Goal: Task Accomplishment & Management: Manage account settings

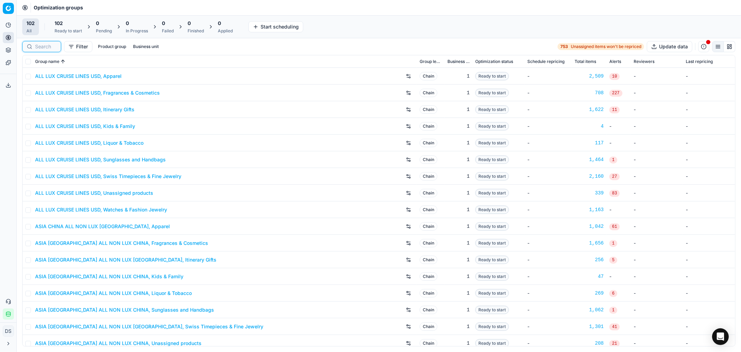
click at [47, 47] on input at bounding box center [46, 46] width 22 height 7
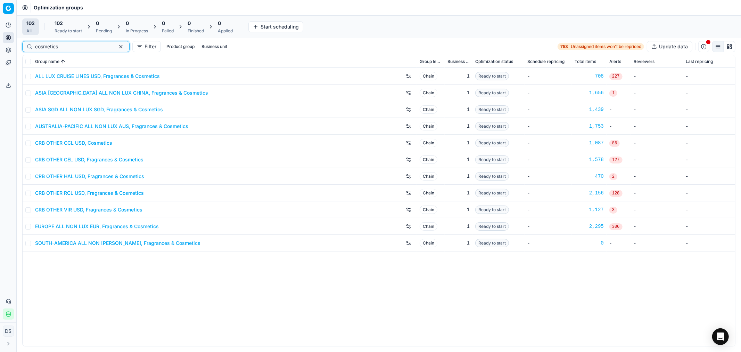
type input "cosmetics"
click at [28, 142] on input "checkbox" at bounding box center [28, 143] width 6 height 6
checkbox input "true"
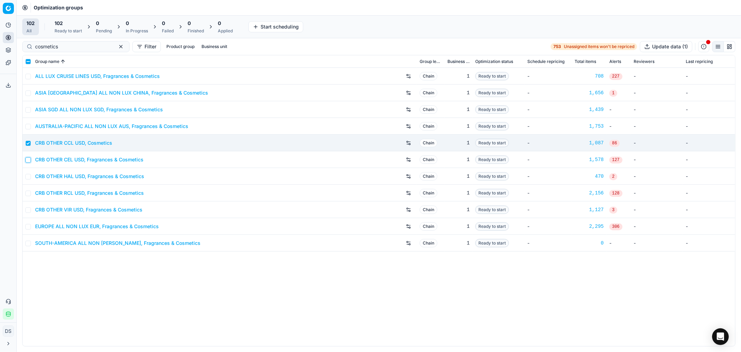
click at [28, 159] on input "checkbox" at bounding box center [28, 160] width 6 height 6
checkbox input "true"
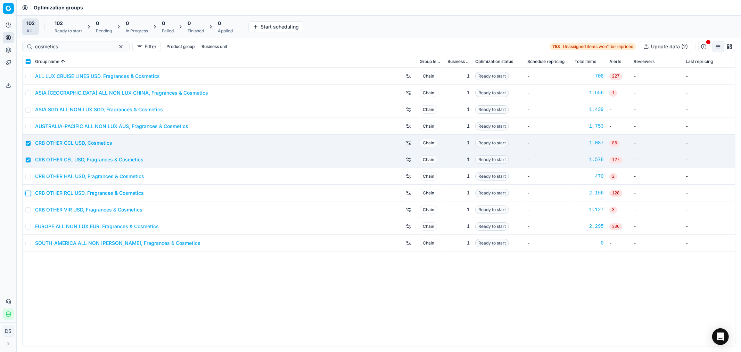
click at [25, 192] on input "checkbox" at bounding box center [28, 193] width 6 height 6
checkbox input "true"
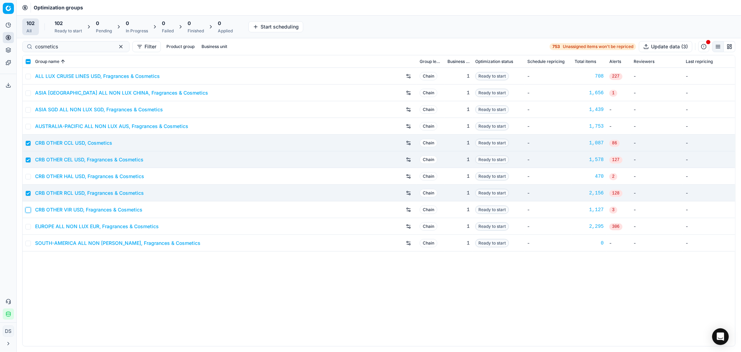
click at [30, 208] on input "checkbox" at bounding box center [28, 210] width 6 height 6
checkbox input "true"
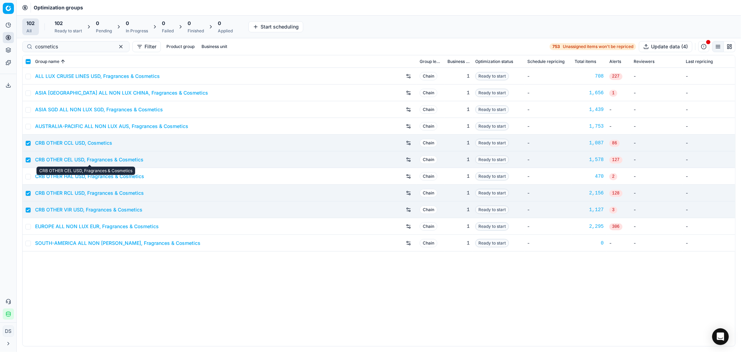
click at [98, 159] on link "CRB OTHER CEL USD, Fragrances & Cosmetics" at bounding box center [89, 159] width 108 height 7
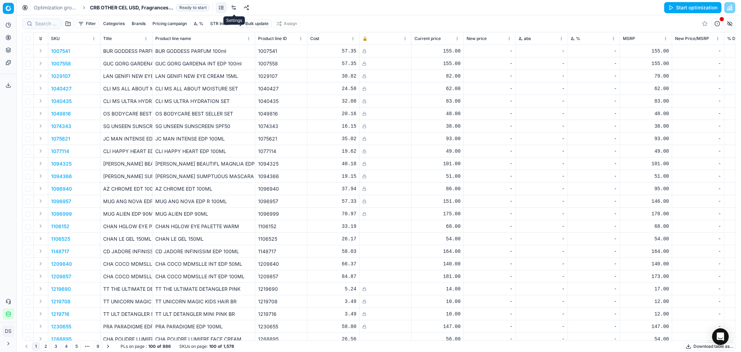
click at [235, 8] on link at bounding box center [233, 7] width 11 height 11
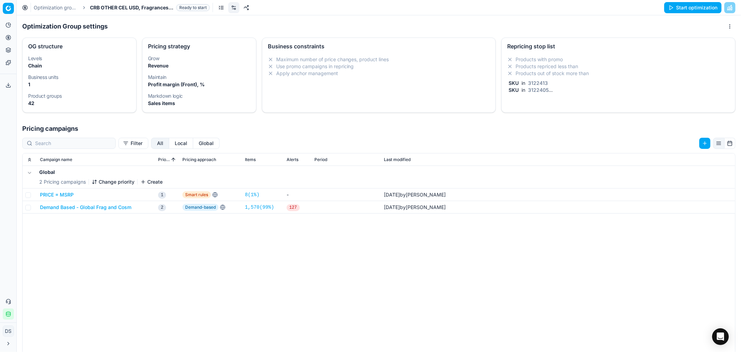
click at [550, 54] on div "Products with promo Products repriced less than Products out of stock more than…" at bounding box center [618, 76] width 233 height 46
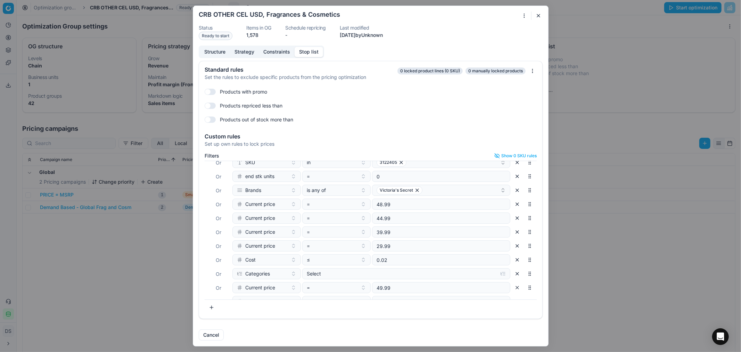
scroll to position [39, 0]
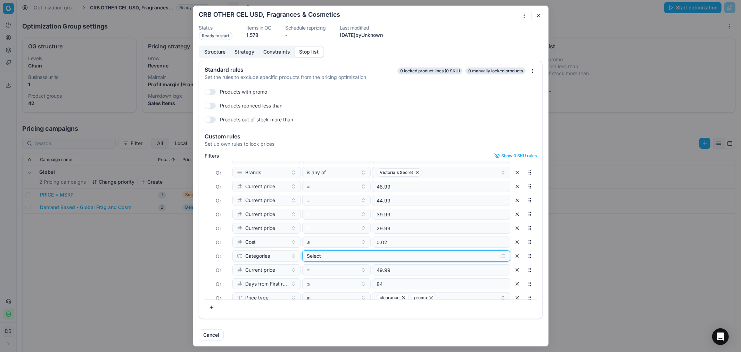
click at [389, 259] on div "Select" at bounding box center [401, 255] width 188 height 7
click at [313, 294] on input "Fragrances" at bounding box center [314, 292] width 6 height 6
checkbox input "true"
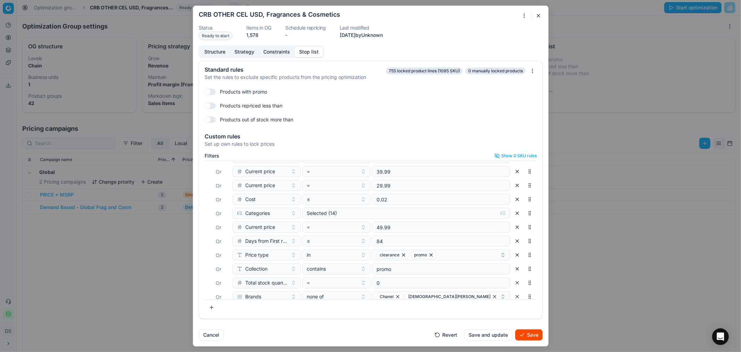
scroll to position [87, 0]
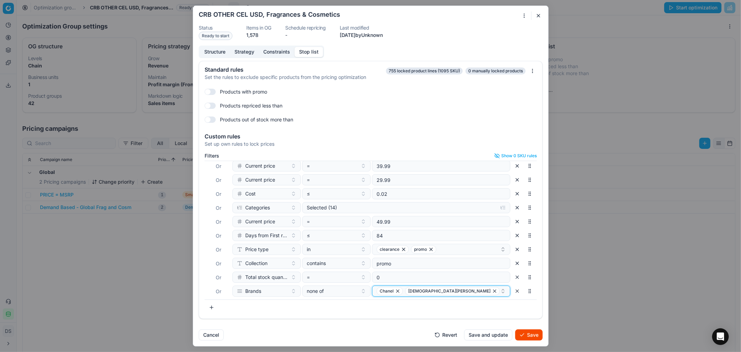
click at [395, 293] on icon "button" at bounding box center [398, 291] width 6 height 6
click at [464, 290] on icon "button" at bounding box center [467, 291] width 6 height 6
click at [409, 290] on button "Select a value" at bounding box center [441, 290] width 138 height 11
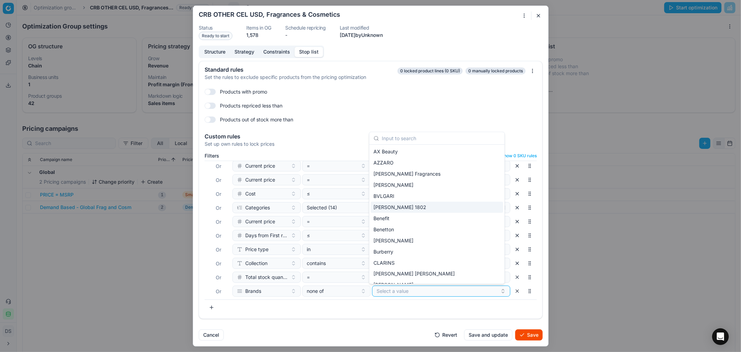
click at [403, 206] on span "[PERSON_NAME] 1802" at bounding box center [400, 207] width 53 height 7
click at [405, 220] on div "Benefit" at bounding box center [437, 218] width 132 height 11
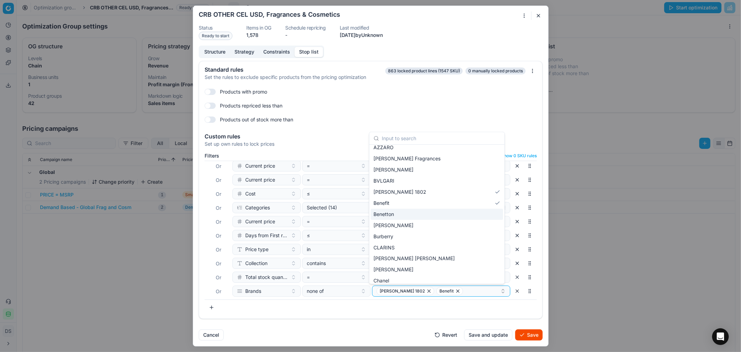
scroll to position [0, 0]
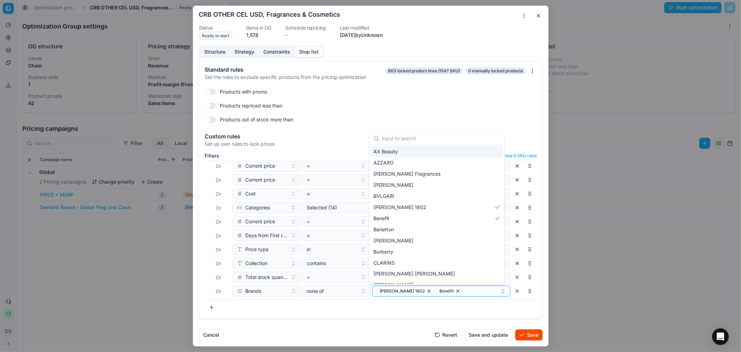
click at [405, 138] on input "text" at bounding box center [441, 138] width 118 height 14
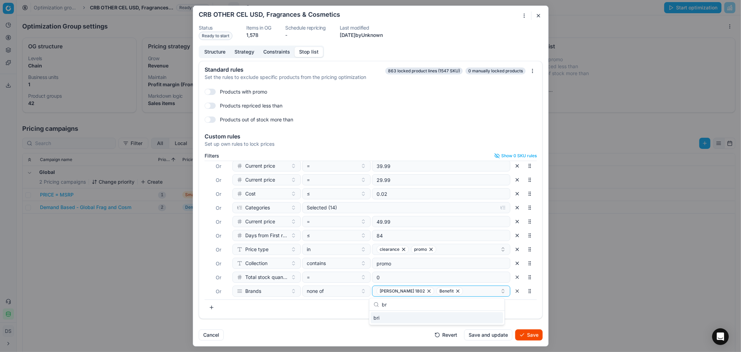
type input "b"
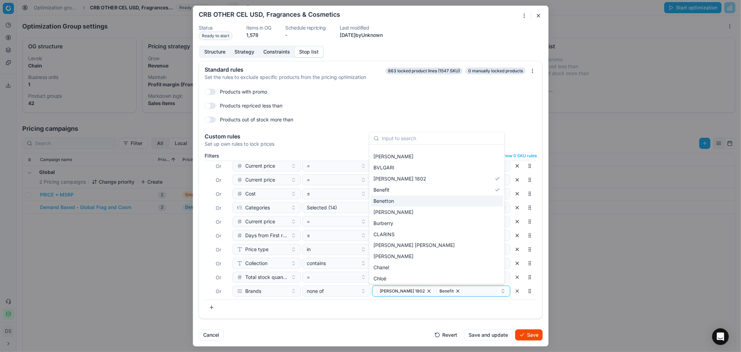
scroll to position [39, 0]
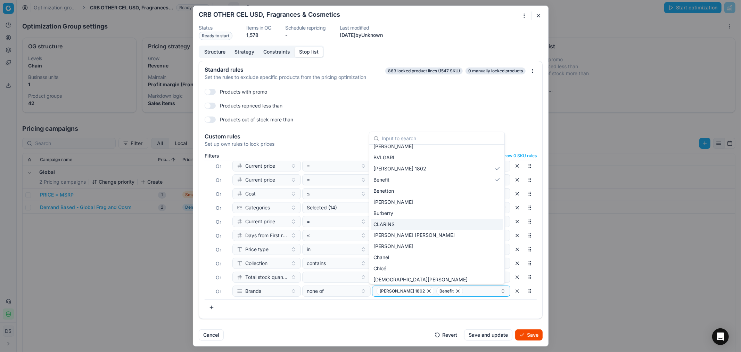
click at [402, 224] on div "CLARINS" at bounding box center [437, 223] width 132 height 11
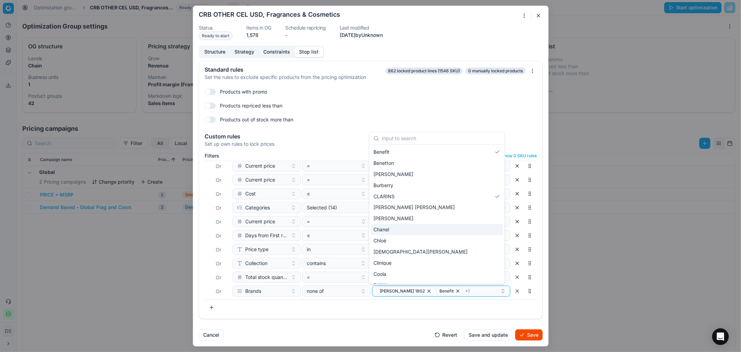
scroll to position [77, 0]
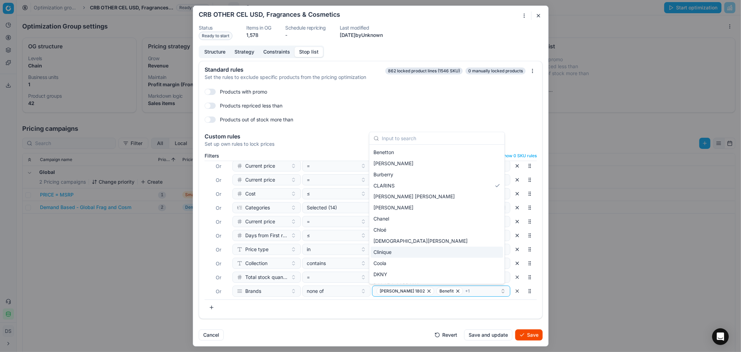
click at [407, 252] on div "Clinique" at bounding box center [437, 251] width 132 height 11
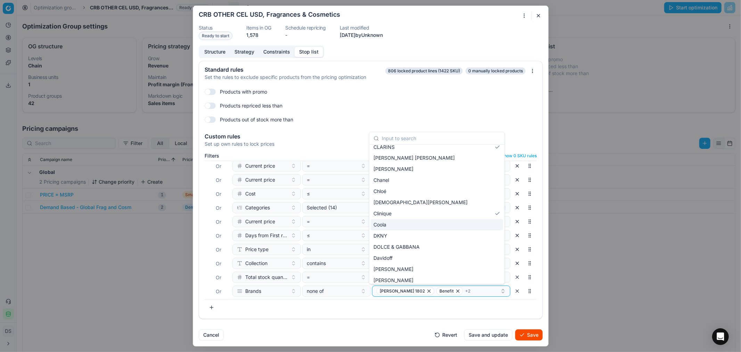
click at [396, 223] on div "Coola" at bounding box center [437, 224] width 132 height 11
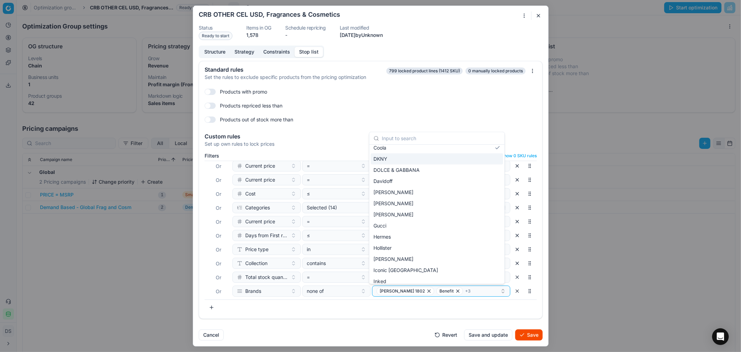
scroll to position [193, 0]
click at [405, 203] on div "[PERSON_NAME]" at bounding box center [437, 202] width 132 height 11
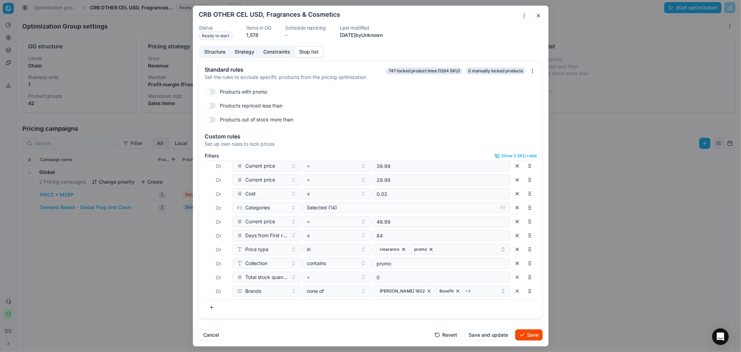
click at [528, 331] on button "Save" at bounding box center [528, 334] width 27 height 11
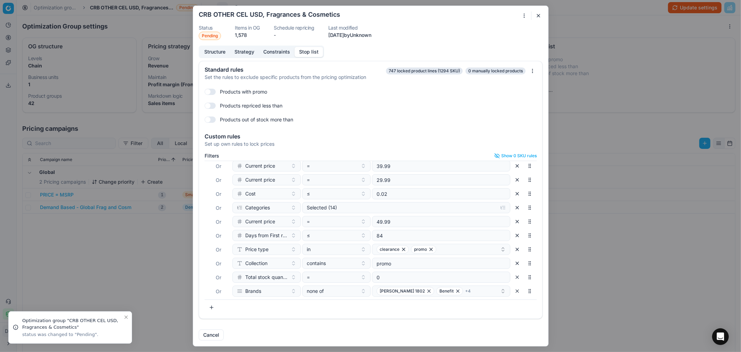
click at [540, 16] on button "button" at bounding box center [538, 15] width 8 height 8
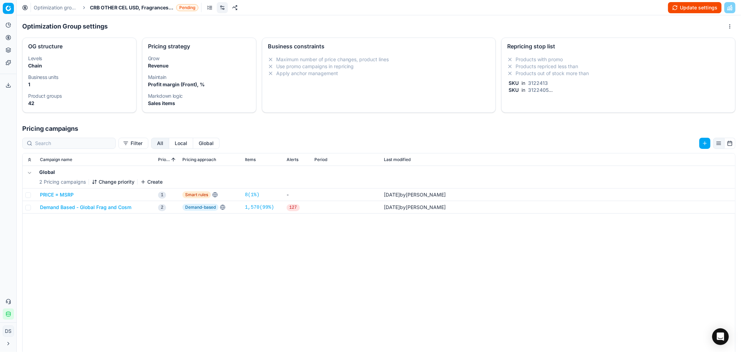
click at [557, 88] on div "SKU in 3122405" at bounding box center [617, 90] width 220 height 7
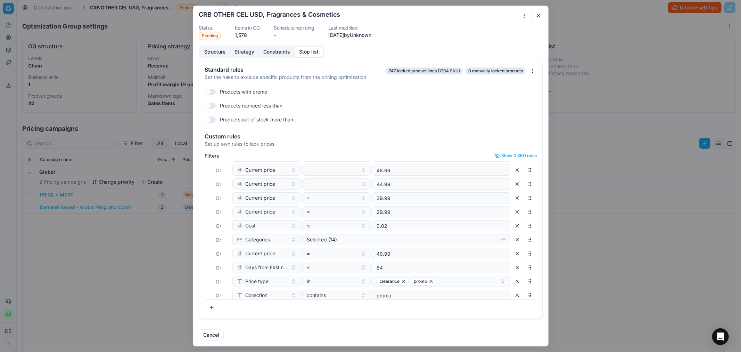
scroll to position [87, 0]
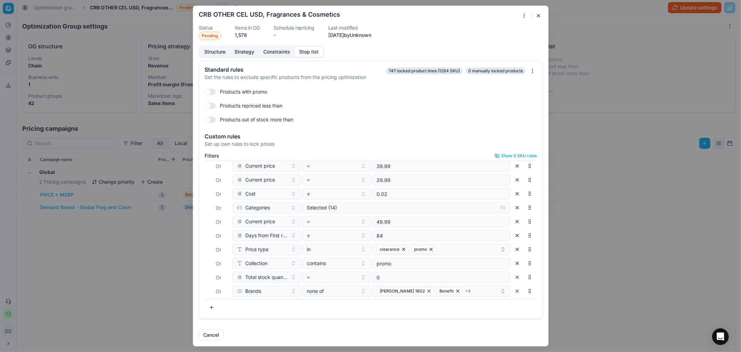
click at [540, 15] on button "button" at bounding box center [538, 15] width 8 height 8
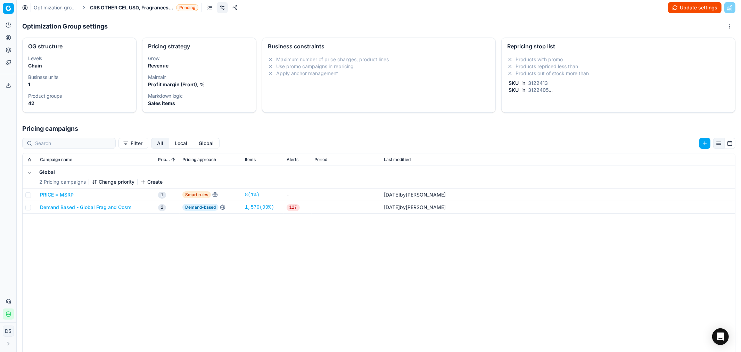
click at [701, 10] on button "Update settings" at bounding box center [695, 7] width 54 height 11
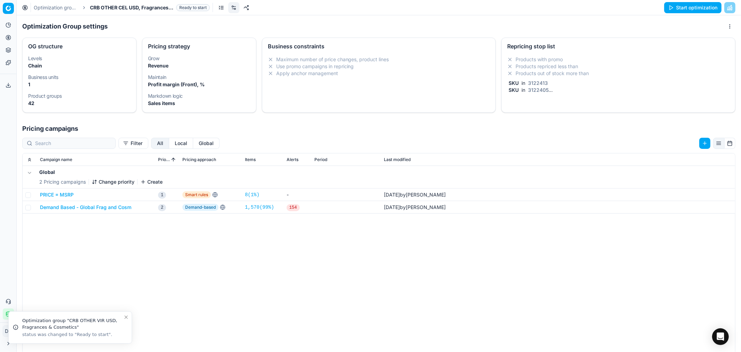
click at [695, 13] on button "Start optimization" at bounding box center [692, 7] width 57 height 11
click at [74, 12] on div "Optimization groups CRB OTHER CEL USD, Fragrances & Cosmetics In Progress Stop …" at bounding box center [379, 7] width 724 height 15
click at [68, 8] on link "Optimization groups" at bounding box center [56, 7] width 44 height 7
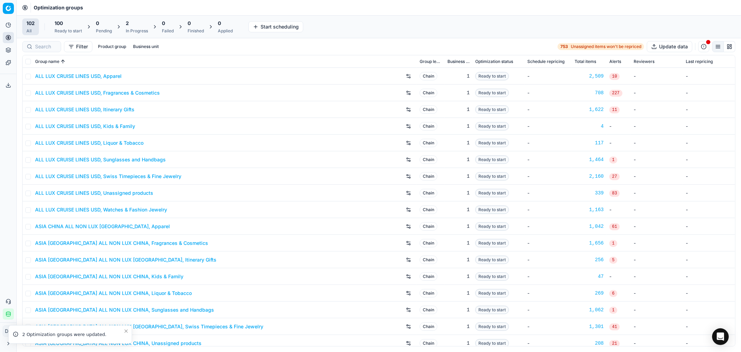
click at [136, 26] on div "2" at bounding box center [137, 23] width 22 height 7
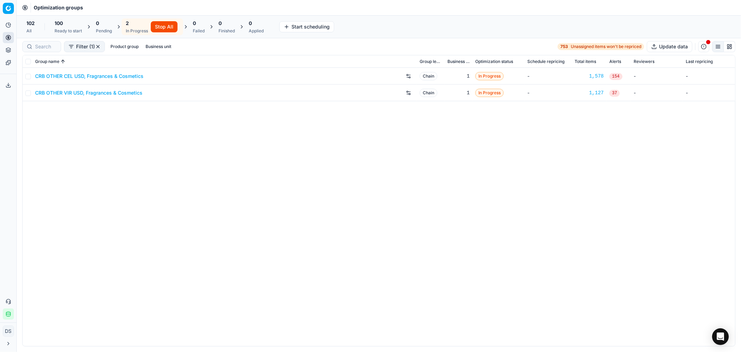
click at [60, 24] on span "100" at bounding box center [59, 23] width 8 height 7
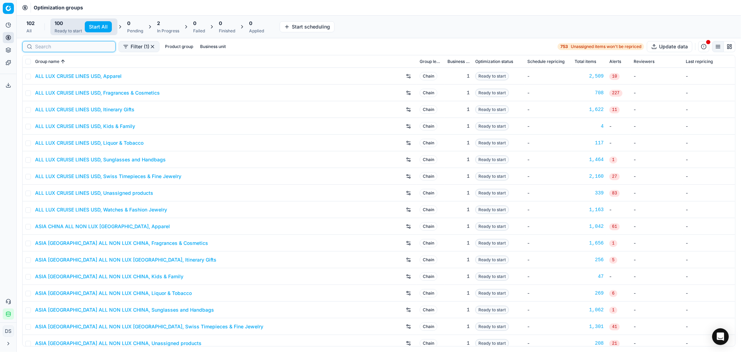
click at [54, 44] on input at bounding box center [73, 46] width 76 height 7
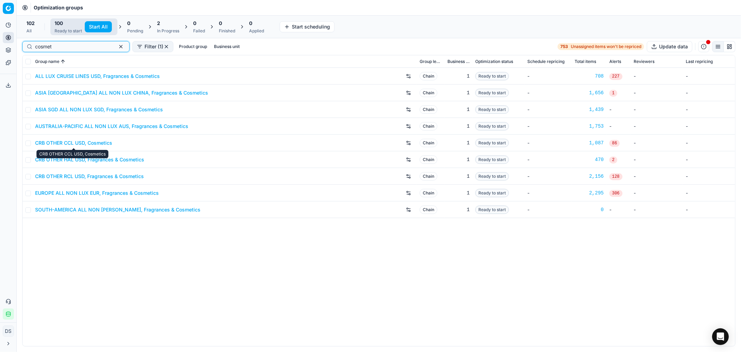
type input "cosmet"
click at [89, 143] on link "CRB OTHER CCL USD, Cosmetics" at bounding box center [73, 142] width 77 height 7
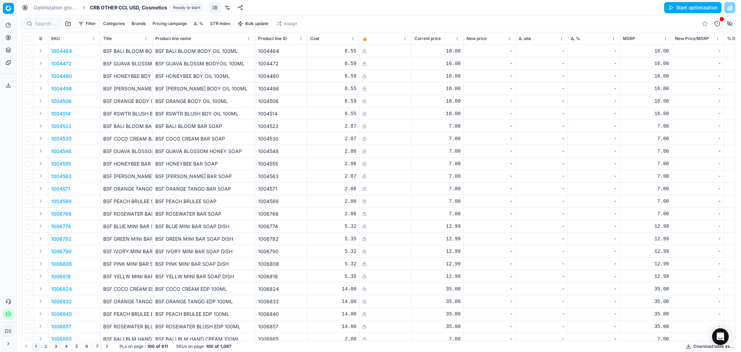
click at [228, 5] on link at bounding box center [227, 7] width 11 height 11
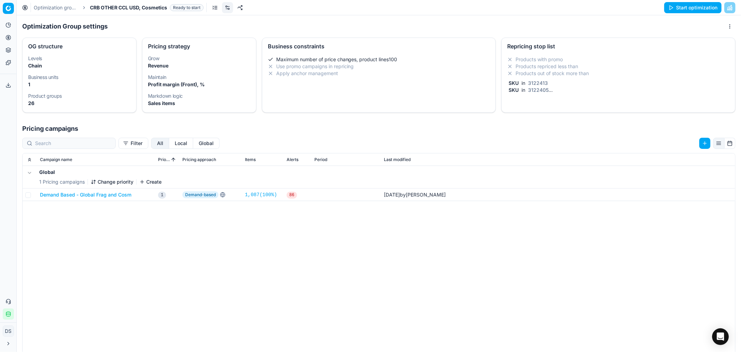
click at [548, 84] on div "SKU in 3122413" at bounding box center [617, 83] width 220 height 7
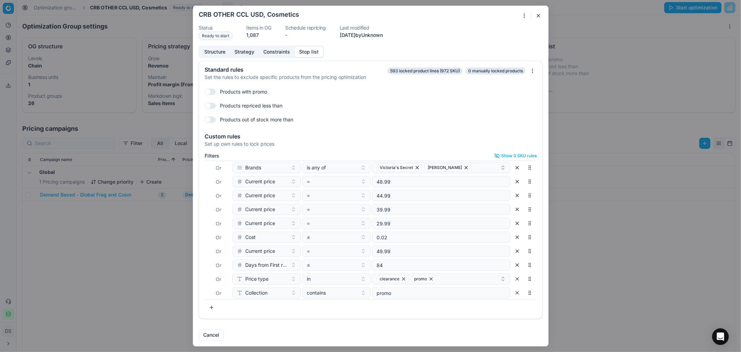
scroll to position [87, 0]
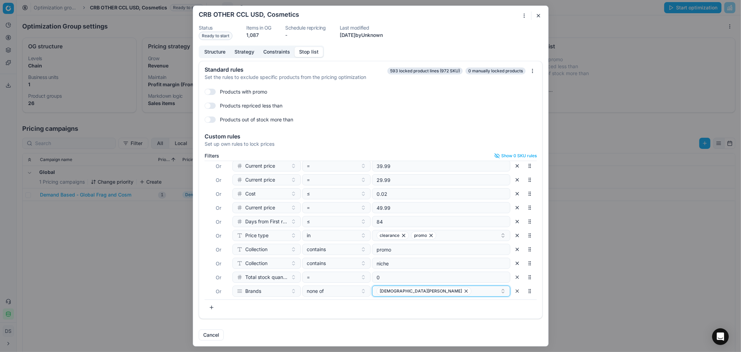
click at [464, 292] on icon "button" at bounding box center [467, 291] width 6 height 6
click at [410, 290] on button "Select a value" at bounding box center [441, 290] width 138 height 11
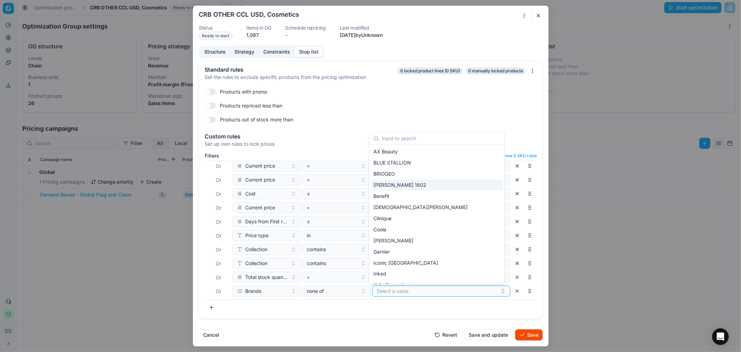
click at [407, 185] on span "[PERSON_NAME] 1802" at bounding box center [400, 184] width 53 height 7
click at [407, 193] on div "Benefit" at bounding box center [437, 195] width 132 height 11
click at [415, 174] on div "BRIOGEO" at bounding box center [437, 173] width 132 height 11
click at [416, 216] on div "Clinique" at bounding box center [437, 218] width 132 height 11
click at [408, 228] on div "Coola" at bounding box center [437, 229] width 132 height 11
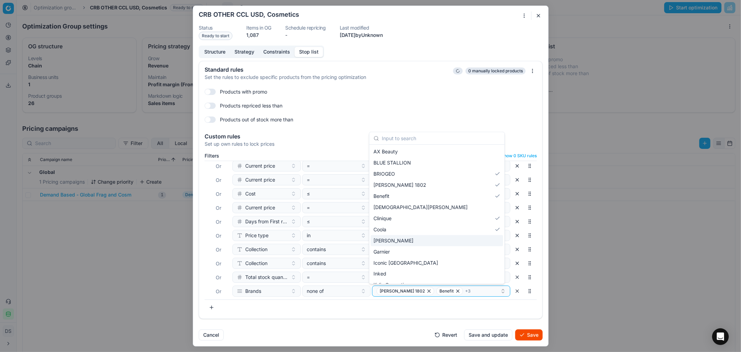
click at [407, 240] on div "[PERSON_NAME]" at bounding box center [437, 240] width 132 height 11
click at [399, 137] on input "text" at bounding box center [441, 138] width 118 height 14
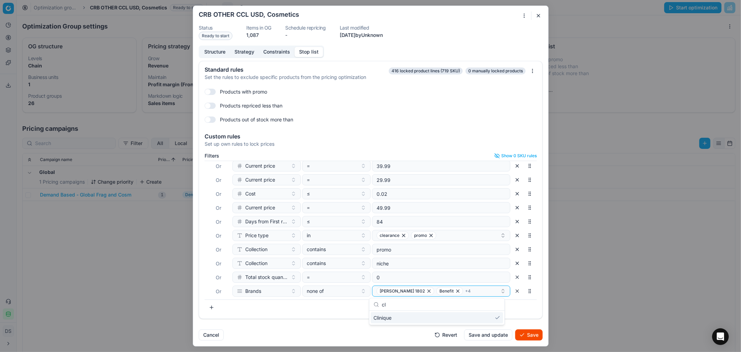
type input "c"
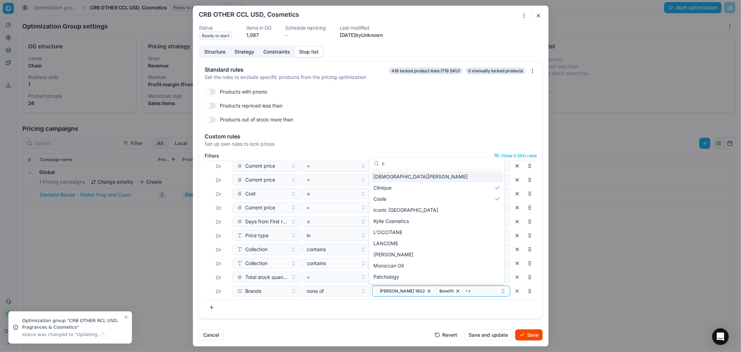
click at [484, 313] on div "Filters Show 0 SKU rules Where SKU in 3122413 Or SKU in 3122405 Or end stk unit…" at bounding box center [370, 234] width 343 height 168
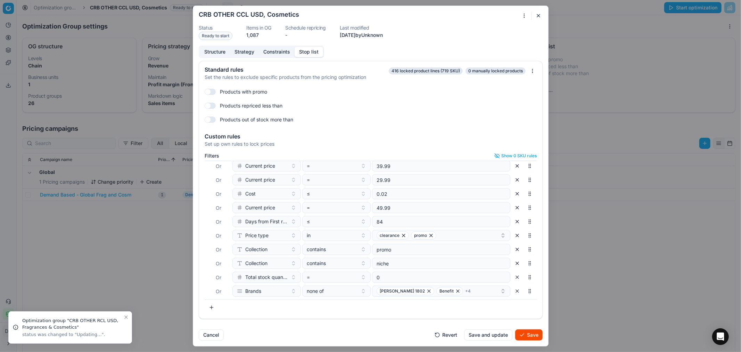
click at [532, 332] on button "Save" at bounding box center [528, 334] width 27 height 11
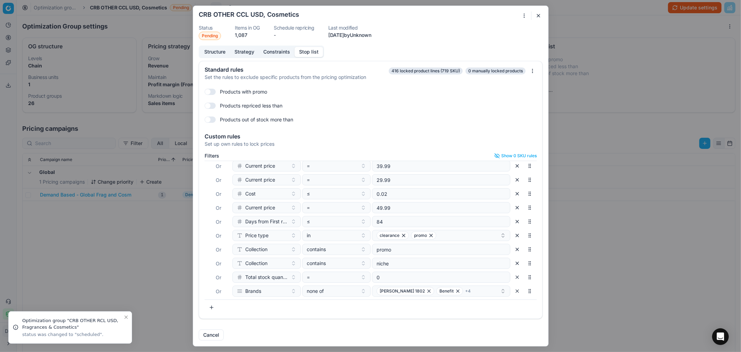
click at [533, 16] on div at bounding box center [527, 15] width 14 height 8
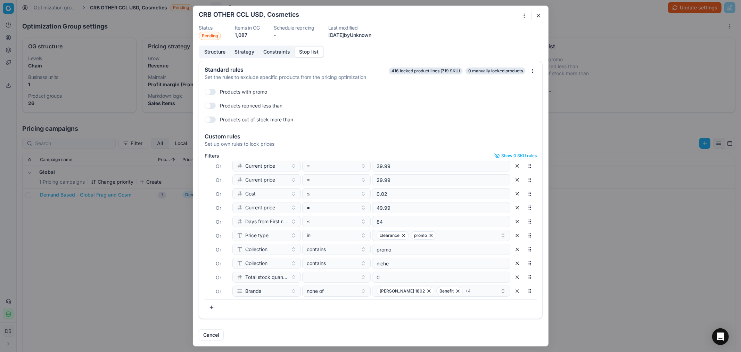
click at [633, 47] on div "Oprimization group is saving... CRB OTHER CCL USD, Cosmetics Status Pending Ite…" at bounding box center [370, 176] width 741 height 352
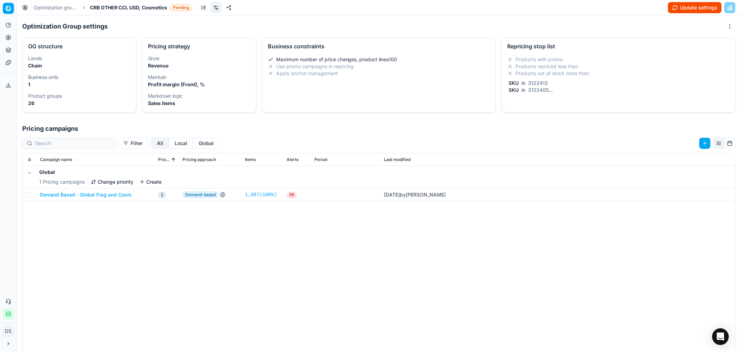
click at [687, 9] on button "Update settings" at bounding box center [695, 7] width 54 height 11
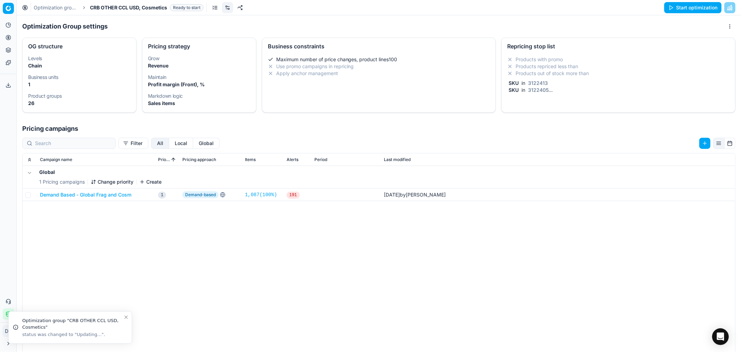
click at [687, 9] on button "Start optimization" at bounding box center [692, 7] width 57 height 11
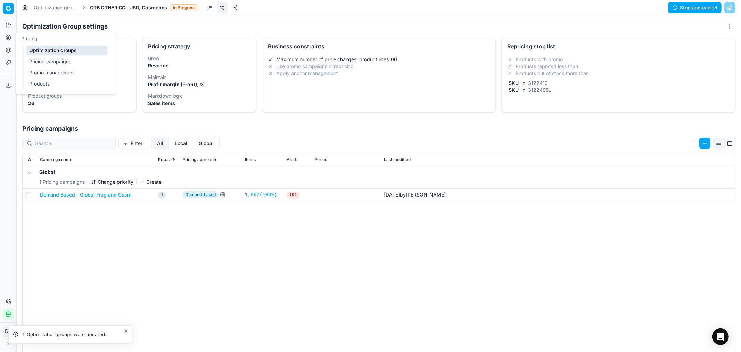
click at [36, 50] on link "Optimization groups" at bounding box center [66, 51] width 81 height 10
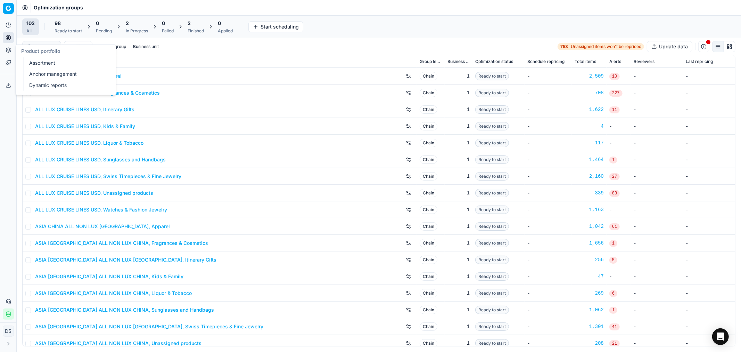
click at [61, 82] on link "Dynamic reports" at bounding box center [66, 85] width 81 height 10
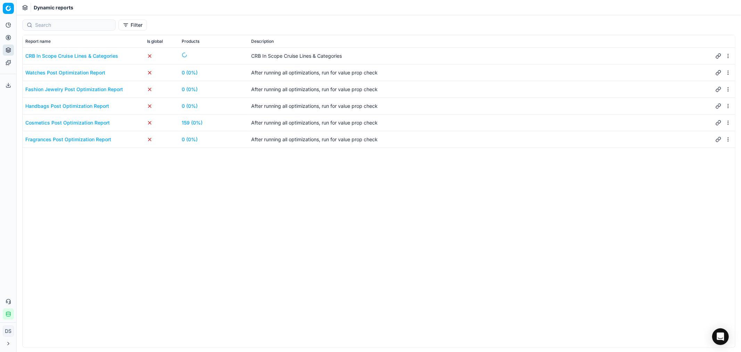
click at [68, 120] on div "Cosmetics Post Optimization Report" at bounding box center [67, 122] width 84 height 7
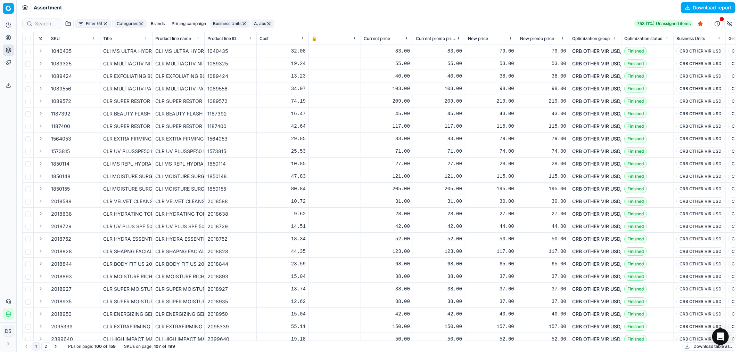
click at [235, 25] on button "Business Units" at bounding box center [230, 23] width 40 height 8
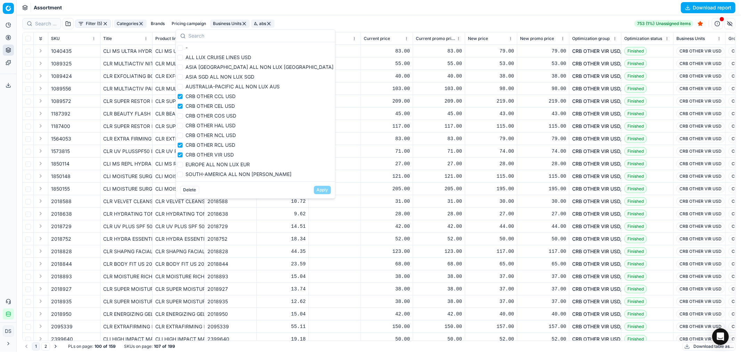
click at [256, 23] on button "Δ, abs" at bounding box center [262, 23] width 23 height 8
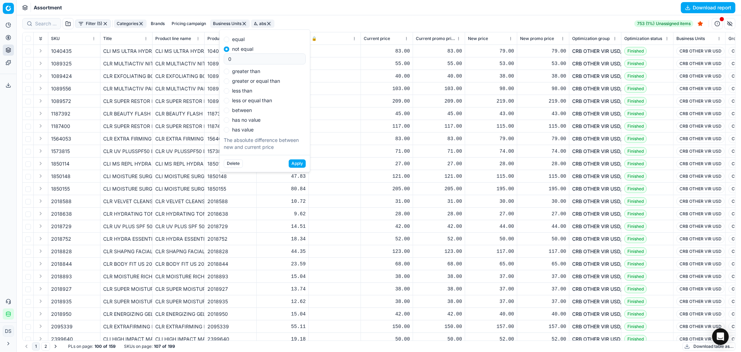
click at [272, 23] on button "button" at bounding box center [269, 24] width 6 height 6
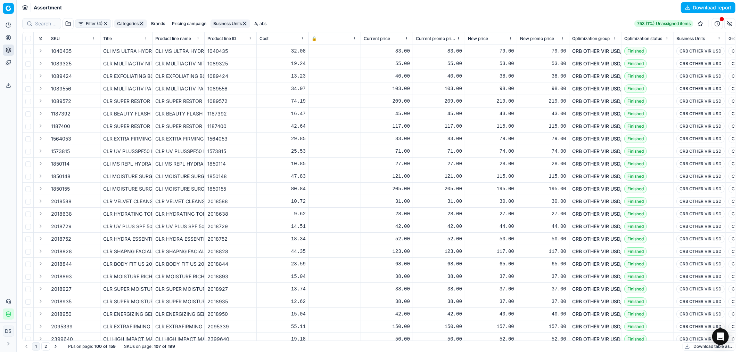
click at [95, 24] on button "Filter (4)" at bounding box center [93, 23] width 36 height 8
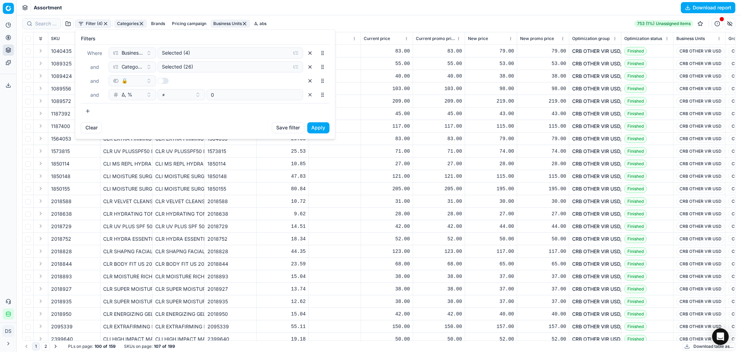
click at [312, 96] on button "button" at bounding box center [310, 94] width 11 height 11
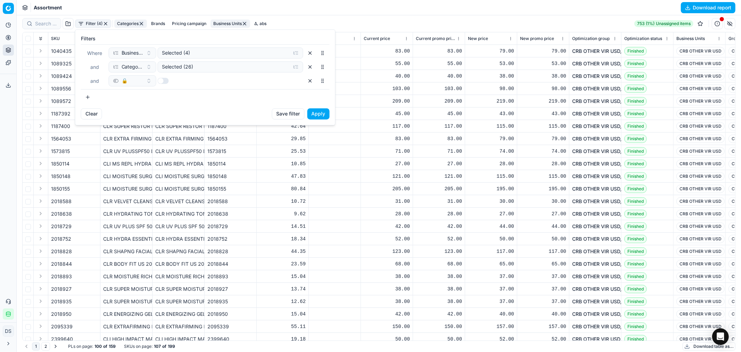
click at [310, 81] on button "button" at bounding box center [310, 80] width 11 height 11
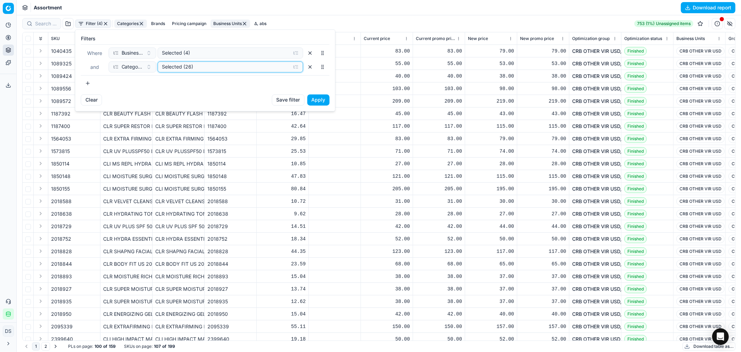
click at [219, 71] on button "Selected (26)" at bounding box center [231, 66] width 146 height 11
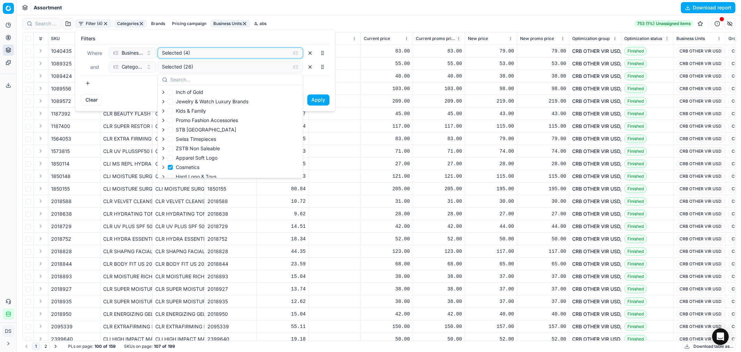
click at [205, 50] on div "Selected (4)" at bounding box center [224, 52] width 125 height 7
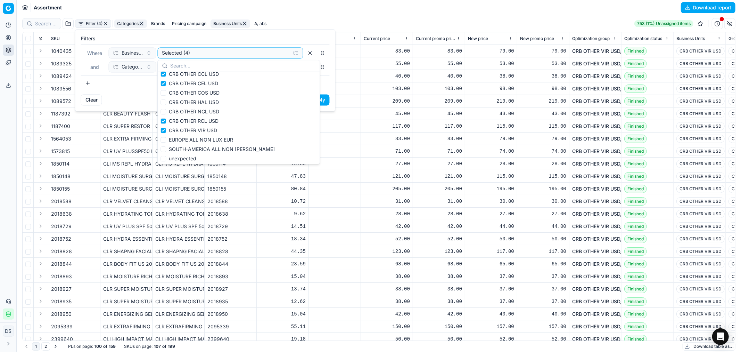
scroll to position [54, 0]
click at [133, 95] on div "Clear Save filter Apply" at bounding box center [205, 102] width 260 height 17
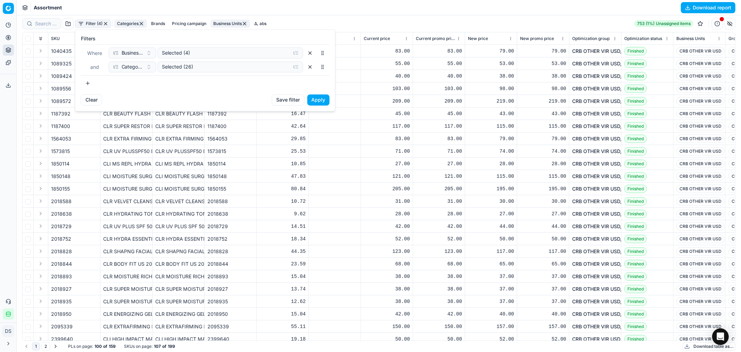
click at [317, 97] on button "Apply" at bounding box center [318, 99] width 22 height 11
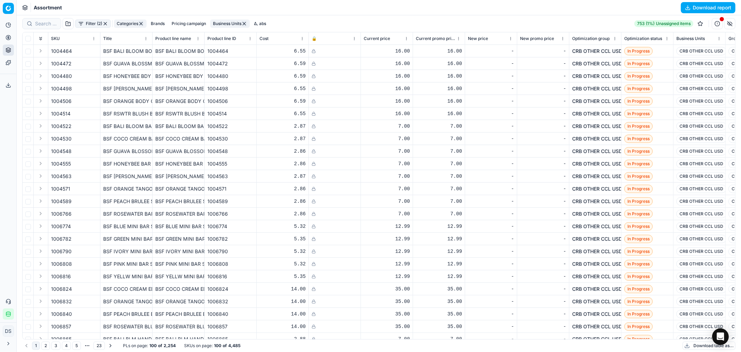
click at [711, 8] on button "Download report" at bounding box center [708, 7] width 55 height 11
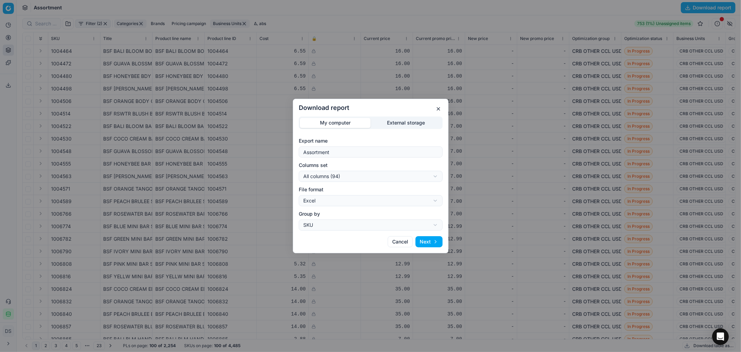
click at [436, 244] on button "Next" at bounding box center [429, 241] width 27 height 11
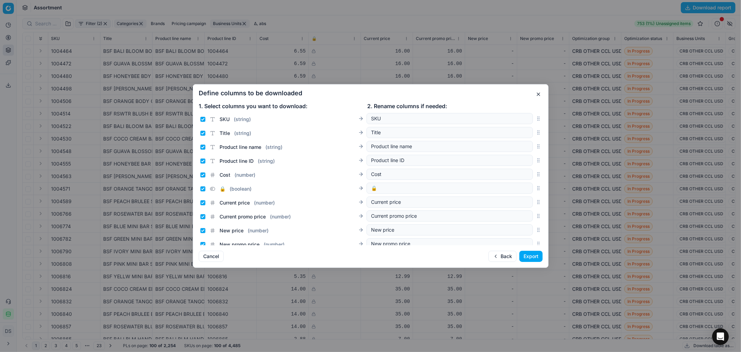
click at [532, 259] on button "Export" at bounding box center [530, 256] width 23 height 11
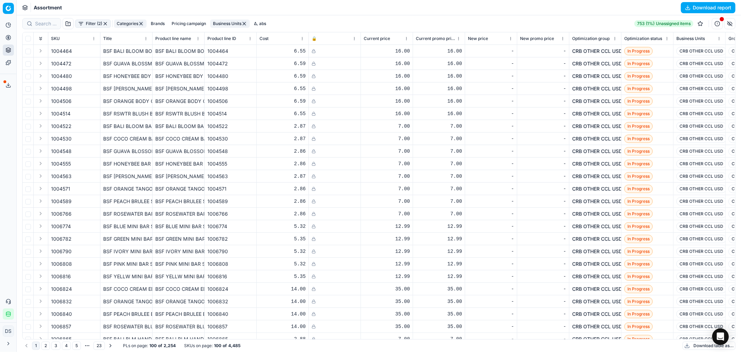
click at [12, 86] on button "Export service" at bounding box center [8, 85] width 11 height 11
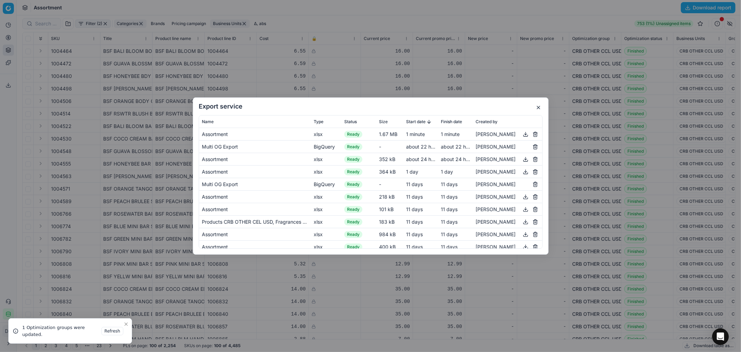
click at [522, 135] on button "button" at bounding box center [526, 134] width 8 height 8
drag, startPoint x: 536, startPoint y: 104, endPoint x: 633, endPoint y: 124, distance: 98.3
click at [536, 104] on button "button" at bounding box center [538, 107] width 8 height 8
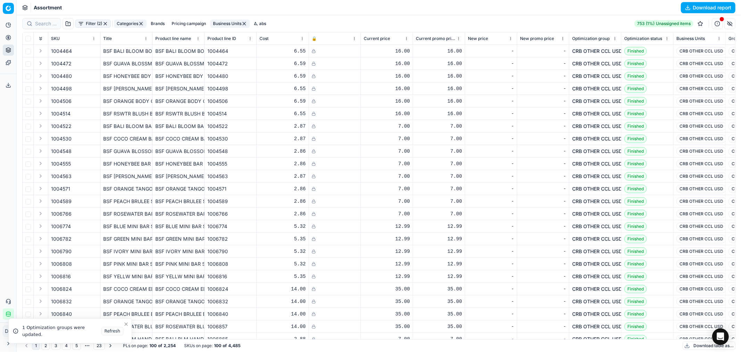
click at [7, 42] on button "Pricing" at bounding box center [8, 37] width 11 height 11
click at [60, 50] on link "Optimization groups" at bounding box center [66, 51] width 81 height 10
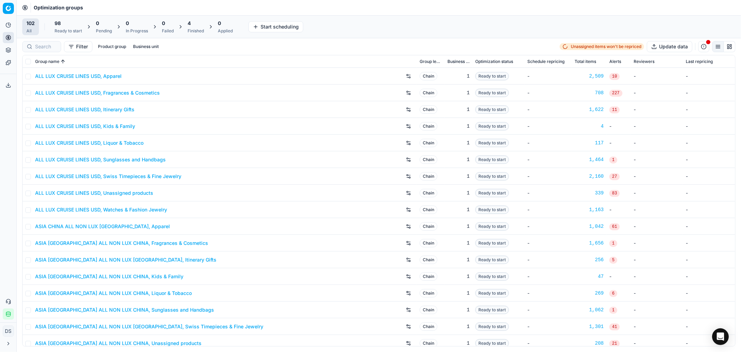
click at [199, 27] on div "4 Finished" at bounding box center [196, 27] width 16 height 14
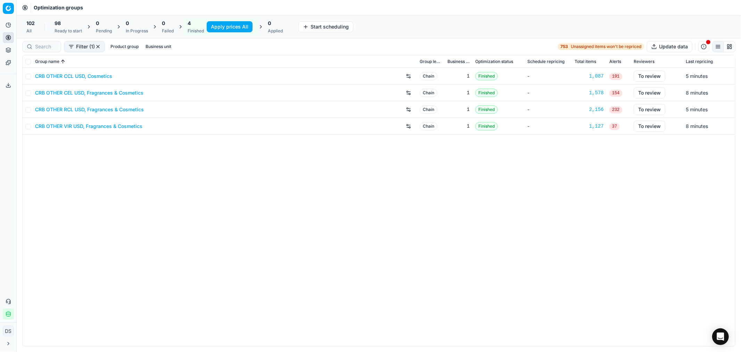
click at [87, 91] on link "CRB OTHER CEL USD, Fragrances & Cosmetics" at bounding box center [89, 92] width 108 height 7
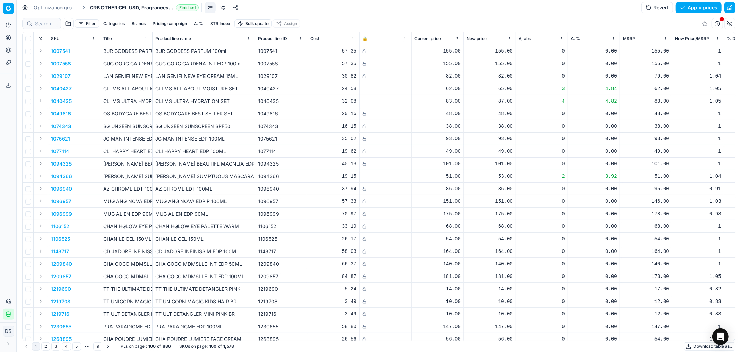
click at [730, 5] on button "button" at bounding box center [729, 7] width 11 height 11
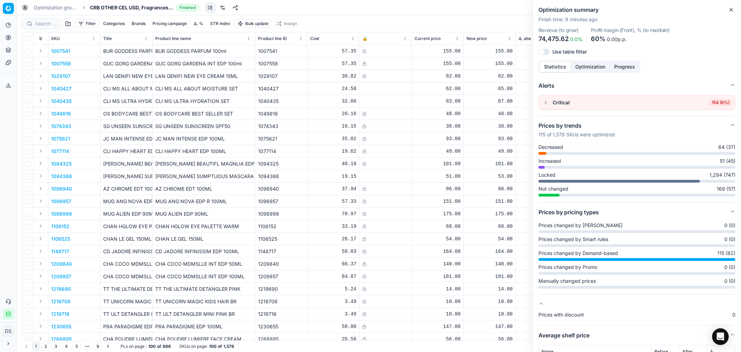
click at [547, 103] on button "button" at bounding box center [546, 102] width 8 height 8
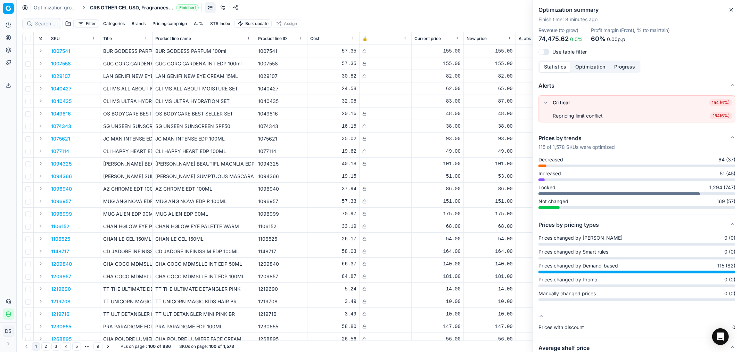
click at [711, 118] on span "154 ( 6% )" at bounding box center [721, 115] width 22 height 7
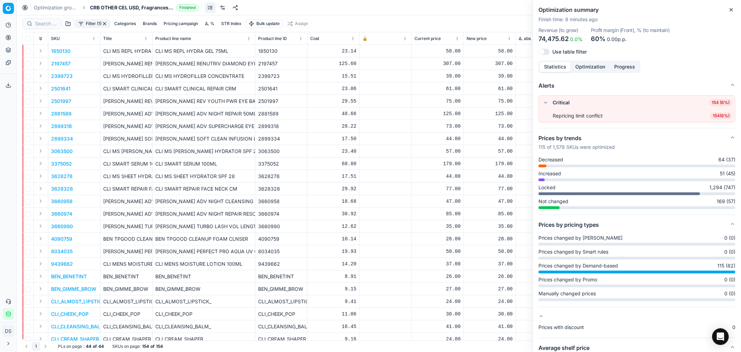
click at [64, 48] on p "1850130" at bounding box center [60, 51] width 19 height 7
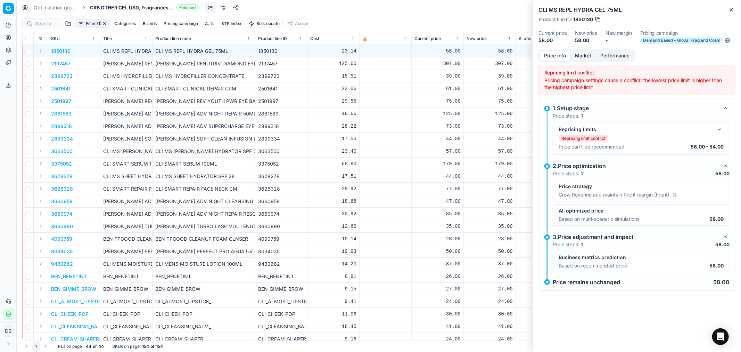
click at [719, 128] on button "button" at bounding box center [719, 129] width 8 height 8
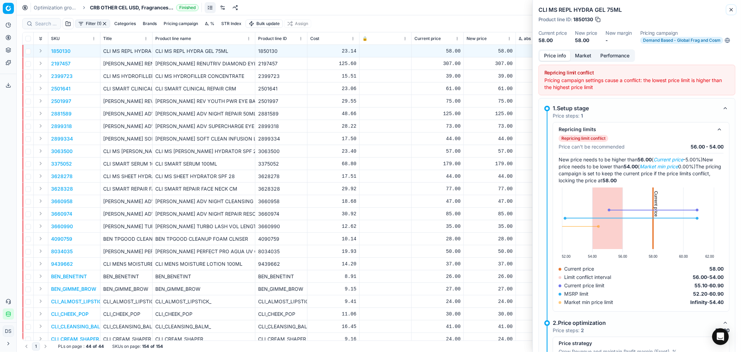
click at [728, 9] on button "Close" at bounding box center [731, 10] width 8 height 8
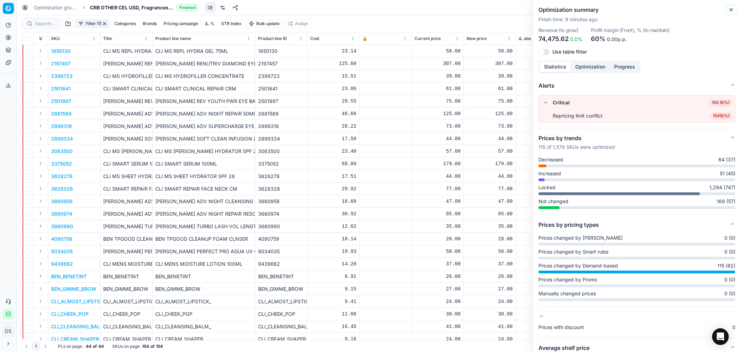
click at [730, 9] on icon "button" at bounding box center [732, 10] width 6 height 6
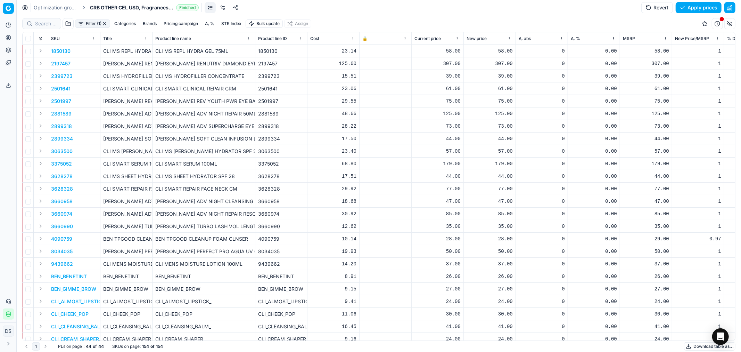
click at [731, 9] on button "button" at bounding box center [729, 7] width 11 height 11
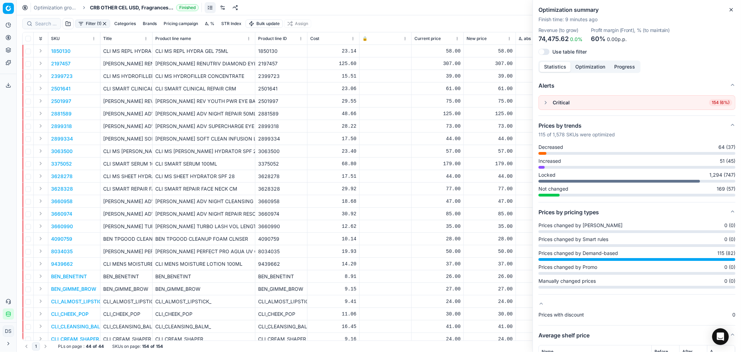
click at [437, 9] on div "Optimization groups CRB OTHER CEL USD, Fragrances & Cosmetics Finished Revert A…" at bounding box center [379, 7] width 724 height 15
click at [730, 13] on button "Close" at bounding box center [731, 10] width 8 height 8
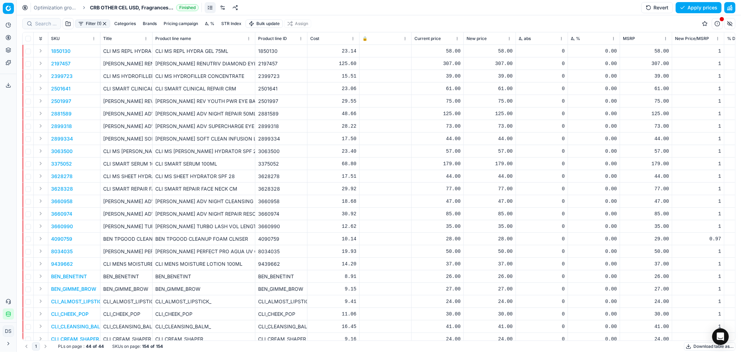
click at [61, 60] on p "2197457" at bounding box center [60, 63] width 19 height 7
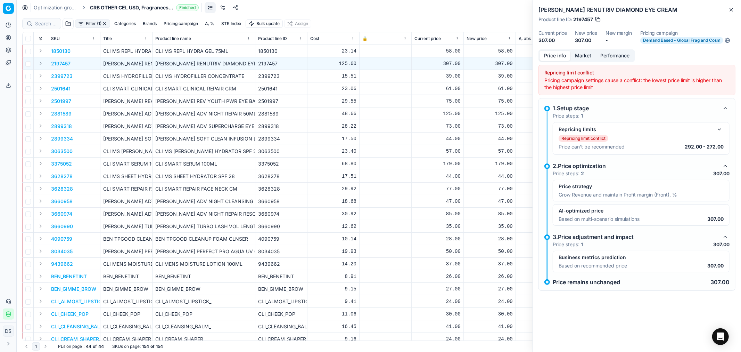
click at [720, 133] on div "Repricing limits Repricing limit conflict Price can't be recommended 292.00 - 2…" at bounding box center [641, 138] width 165 height 26
click at [720, 129] on button "button" at bounding box center [719, 129] width 8 height 8
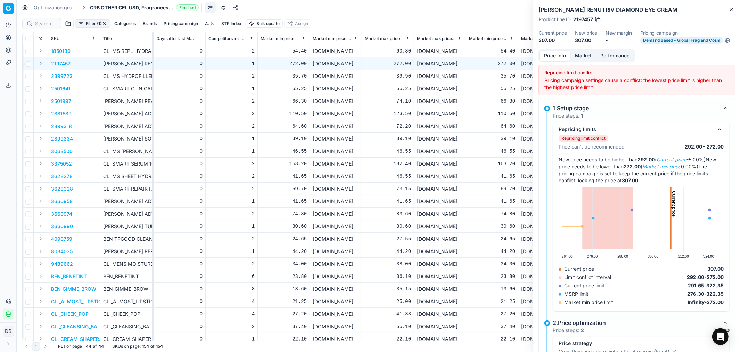
scroll to position [0, 2160]
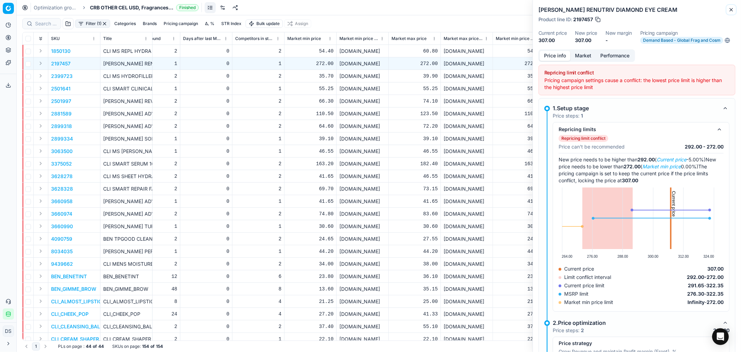
click at [731, 11] on icon "button" at bounding box center [732, 10] width 6 height 6
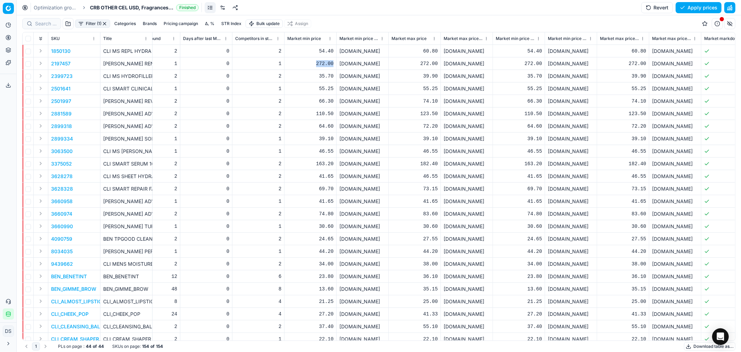
drag, startPoint x: 316, startPoint y: 63, endPoint x: 334, endPoint y: 64, distance: 17.8
click at [334, 64] on td "272.00" at bounding box center [311, 63] width 52 height 13
drag, startPoint x: 322, startPoint y: 114, endPoint x: 318, endPoint y: 117, distance: 5.5
click at [318, 117] on td "110.50" at bounding box center [313, 113] width 52 height 13
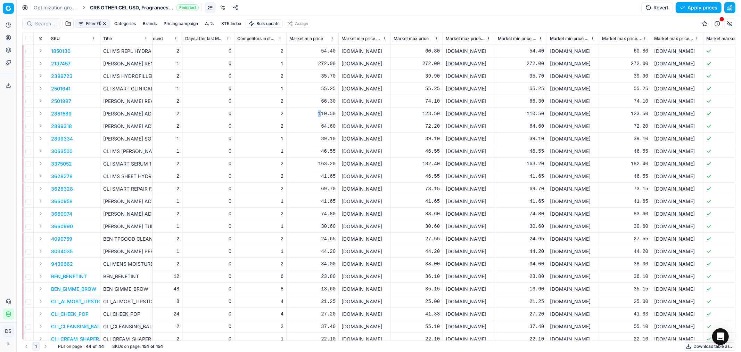
click at [322, 117] on td "110.50" at bounding box center [313, 113] width 52 height 13
drag, startPoint x: 423, startPoint y: 114, endPoint x: 447, endPoint y: 114, distance: 24.3
click at [447, 114] on tr "2881589 [PERSON_NAME] ADV NIGHT REPAIR 50ML 0 0 61.2 2 0 2 110.50 [DOMAIN_NAME]…" at bounding box center [45, 113] width 4361 height 13
click at [329, 60] on div "272.00" at bounding box center [312, 63] width 46 height 7
click at [326, 67] on td "272.00" at bounding box center [313, 63] width 52 height 13
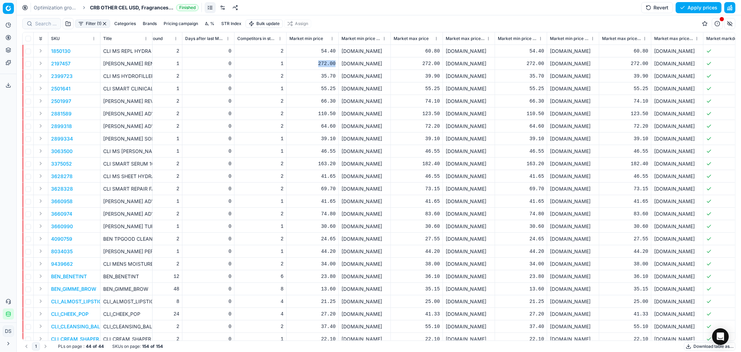
click at [326, 67] on td "272.00" at bounding box center [313, 63] width 52 height 13
click at [28, 64] on input "checkbox" at bounding box center [28, 64] width 6 height 6
checkbox input "true"
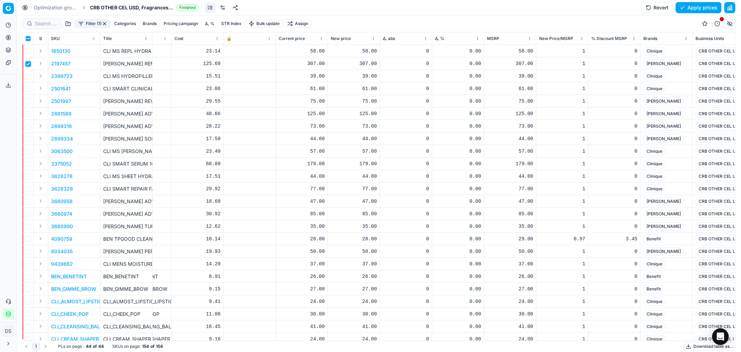
scroll to position [0, 155]
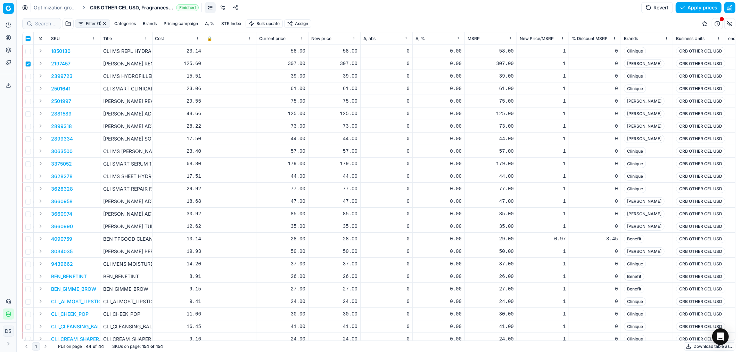
click at [58, 61] on p "2197457" at bounding box center [60, 63] width 19 height 7
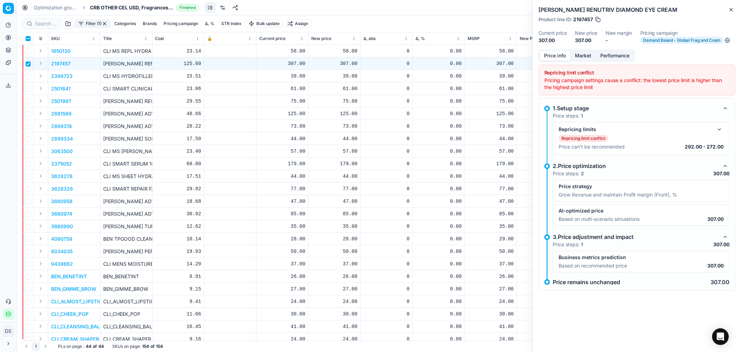
click at [716, 130] on button "button" at bounding box center [719, 129] width 8 height 8
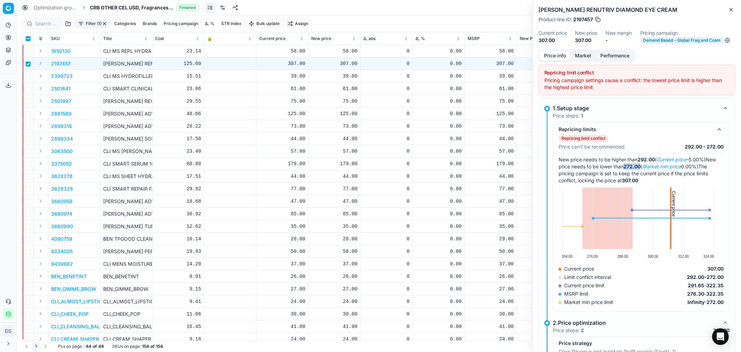
drag, startPoint x: 657, startPoint y: 165, endPoint x: 674, endPoint y: 167, distance: 17.2
click at [674, 167] on span "New price needs to be lower than 272.00 ( Market min price 0.00%)" at bounding box center [637, 162] width 157 height 13
click at [612, 172] on span "The pricing campaign is set to keep the current price if the price limits confl…" at bounding box center [633, 173] width 149 height 20
click at [729, 10] on icon "button" at bounding box center [732, 10] width 6 height 6
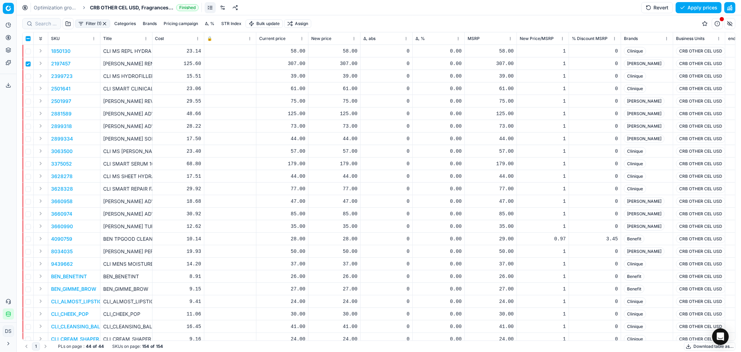
click at [732, 6] on button "button" at bounding box center [729, 7] width 11 height 11
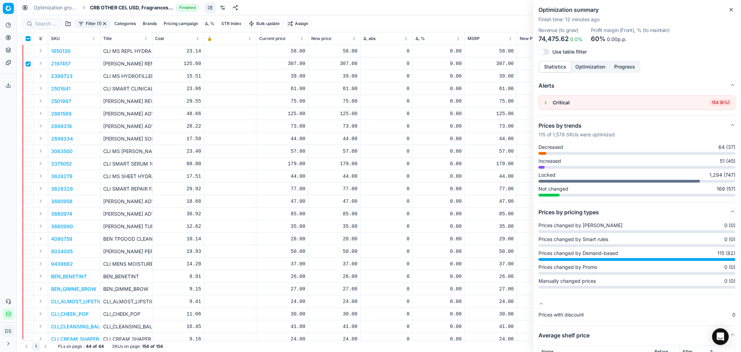
click at [104, 23] on button "button" at bounding box center [105, 24] width 6 height 6
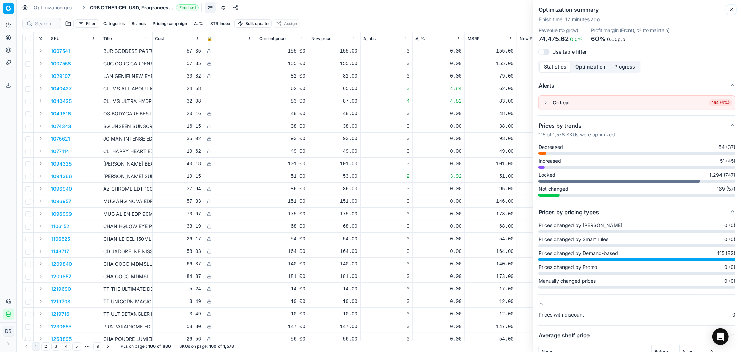
click at [731, 8] on icon "button" at bounding box center [732, 10] width 6 height 6
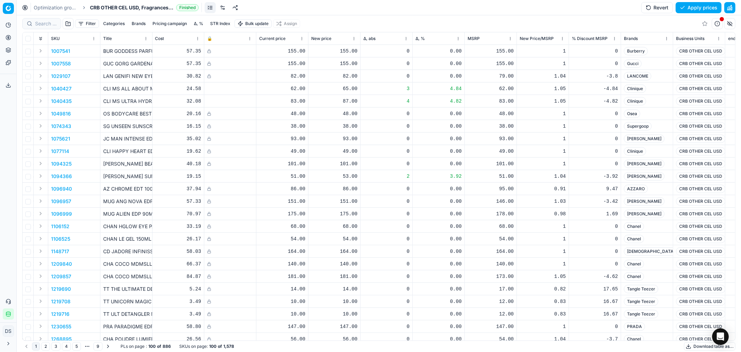
click at [200, 25] on button "Δ, %" at bounding box center [198, 23] width 15 height 8
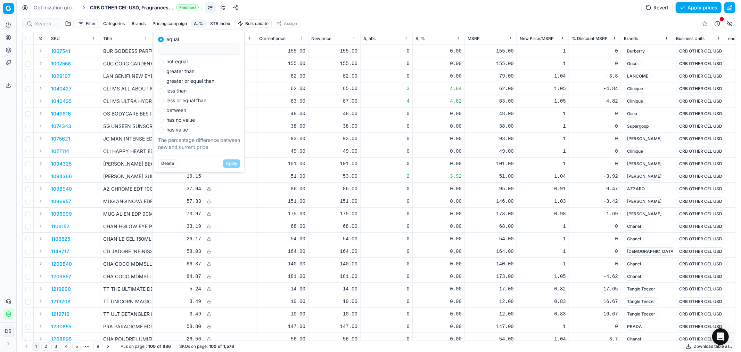
click at [183, 63] on label "not equal" at bounding box center [176, 61] width 21 height 5
click at [164, 63] on input "not equal" at bounding box center [161, 62] width 6 height 6
radio input "true"
type input "0"
click at [229, 164] on button "Apply" at bounding box center [231, 163] width 17 height 8
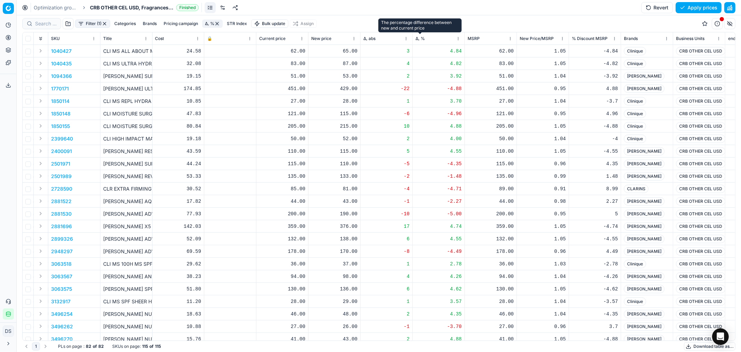
click at [421, 36] on span "Δ, %" at bounding box center [420, 39] width 9 height 6
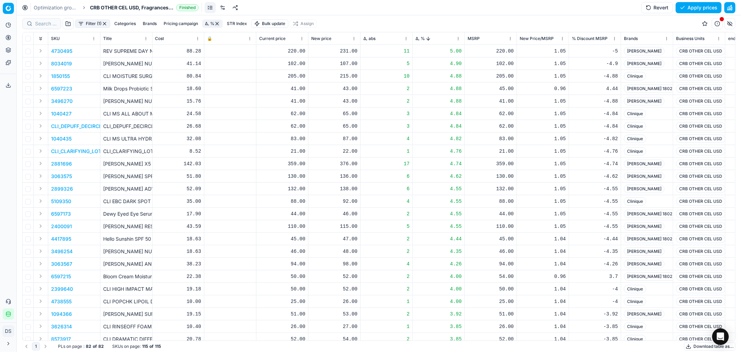
click at [479, 39] on span "MSRP" at bounding box center [474, 39] width 12 height 6
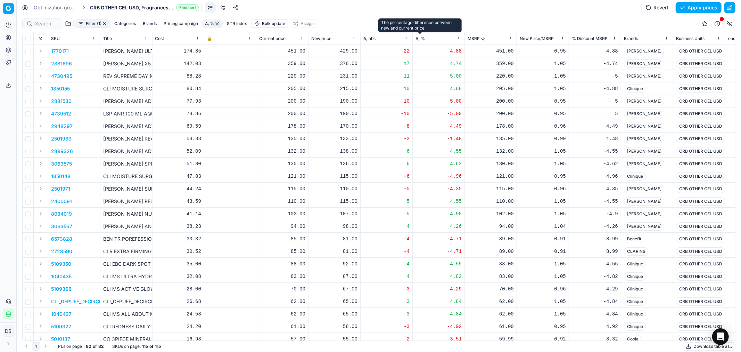
click at [424, 39] on span "Δ, %" at bounding box center [420, 39] width 9 height 6
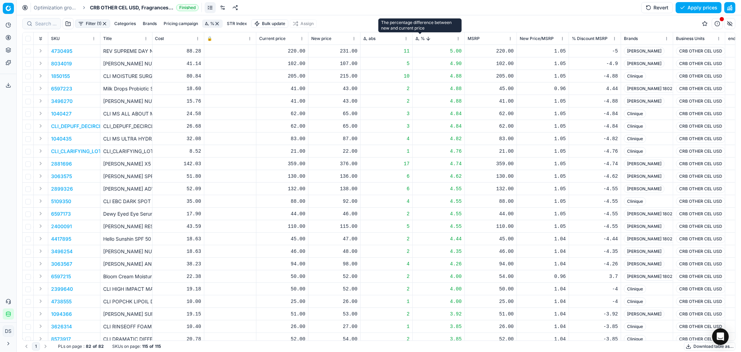
click at [424, 39] on span "Δ, %" at bounding box center [420, 39] width 9 height 6
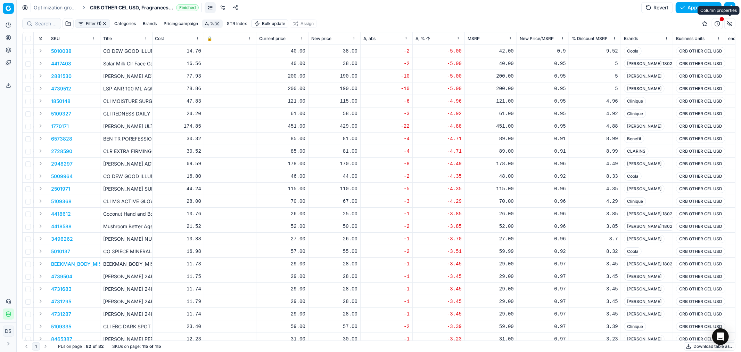
click at [731, 23] on button "button" at bounding box center [729, 23] width 11 height 11
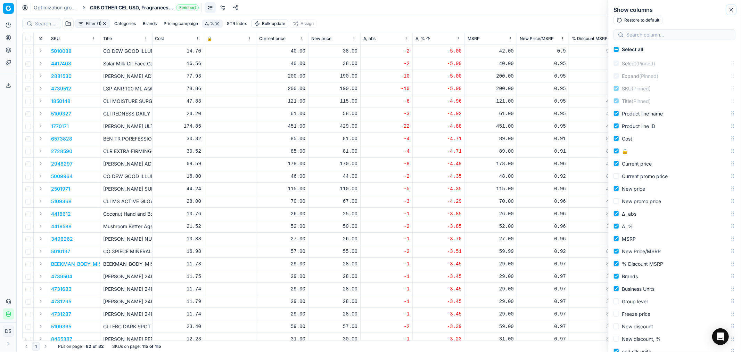
click at [732, 10] on icon "button" at bounding box center [731, 9] width 3 height 3
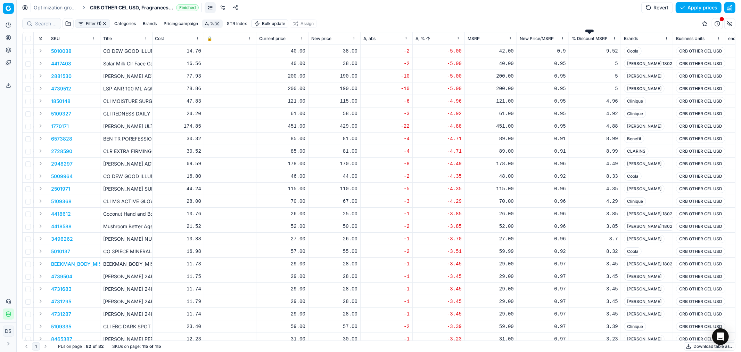
click at [594, 37] on span "% Discount MSRP" at bounding box center [590, 39] width 36 height 6
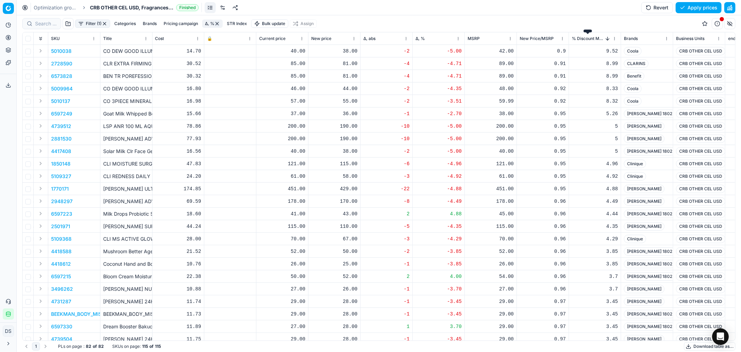
click at [594, 39] on span "% Discount MSRP" at bounding box center [588, 39] width 32 height 6
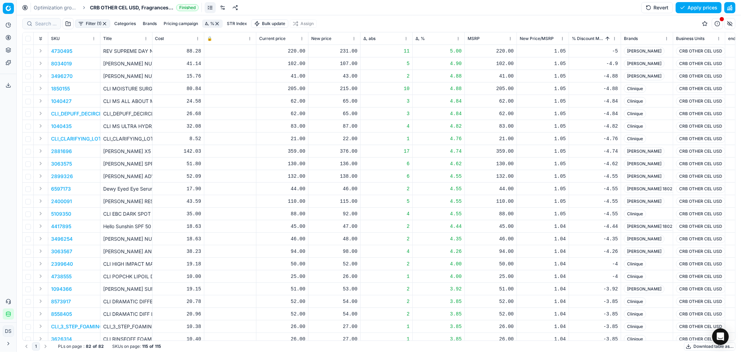
click at [582, 35] on div "% Discount MSRP" at bounding box center [591, 38] width 39 height 7
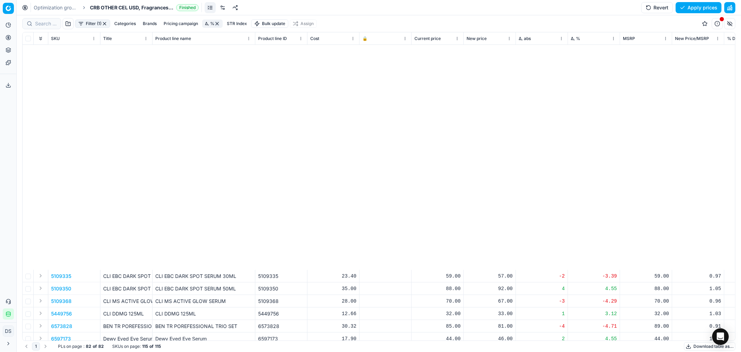
scroll to position [736, 0]
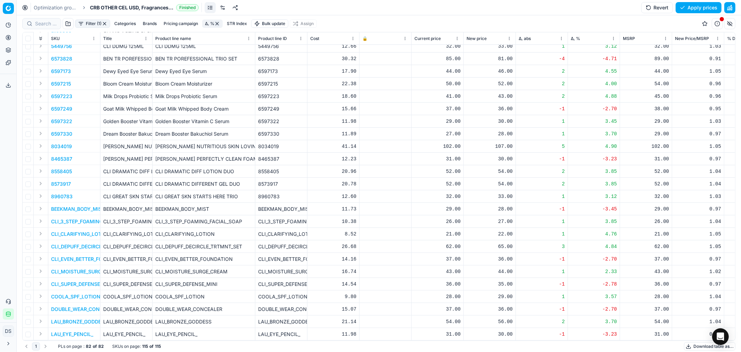
click at [38, 217] on button "Expand" at bounding box center [40, 221] width 8 height 8
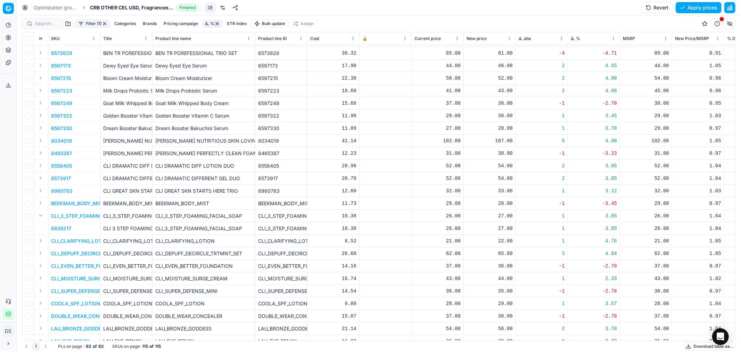
drag, startPoint x: 35, startPoint y: 237, endPoint x: 40, endPoint y: 239, distance: 4.8
click at [35, 237] on td at bounding box center [41, 241] width 15 height 13
click at [43, 241] on button "Expand" at bounding box center [40, 240] width 8 height 8
click at [42, 214] on button "Expand" at bounding box center [40, 215] width 8 height 8
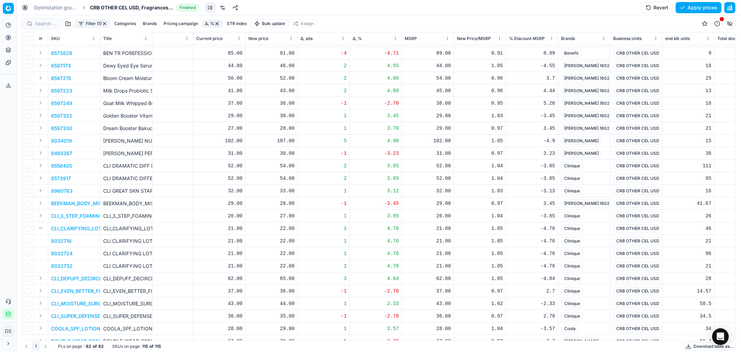
scroll to position [736, 231]
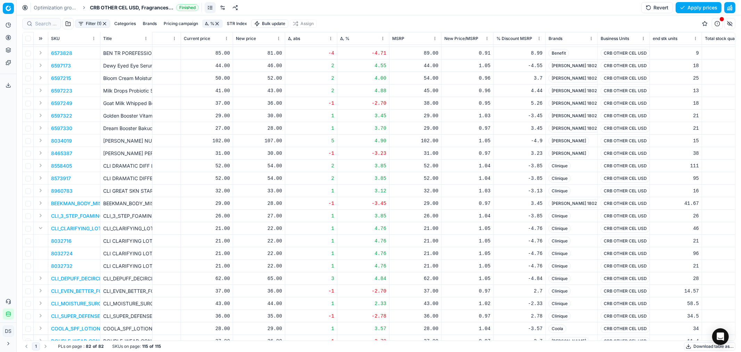
click at [42, 277] on button "Expand" at bounding box center [40, 278] width 8 height 8
click at [37, 304] on button "Expand" at bounding box center [40, 303] width 8 height 8
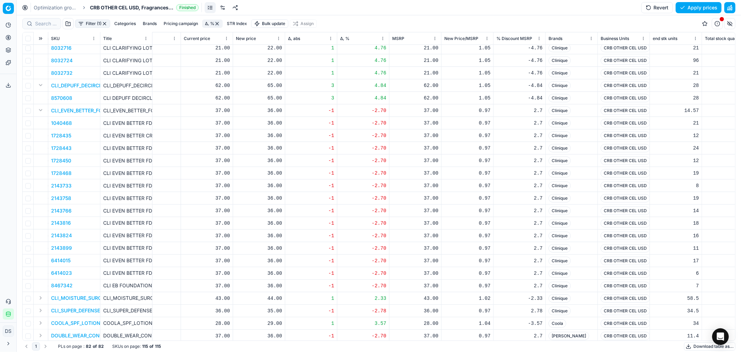
scroll to position [929, 231]
click at [41, 296] on button "Expand" at bounding box center [40, 297] width 8 height 8
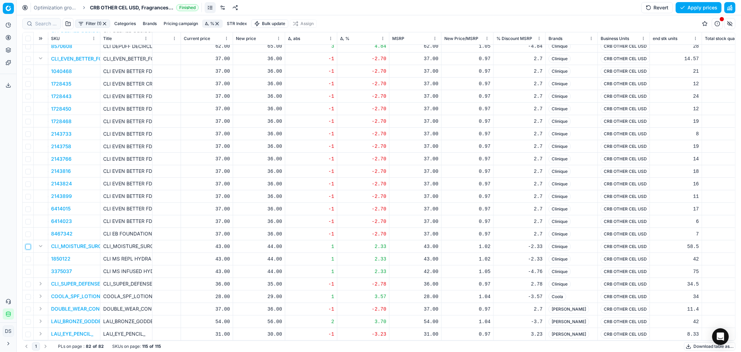
click at [28, 244] on input "checkbox" at bounding box center [28, 247] width 6 height 6
checkbox input "true"
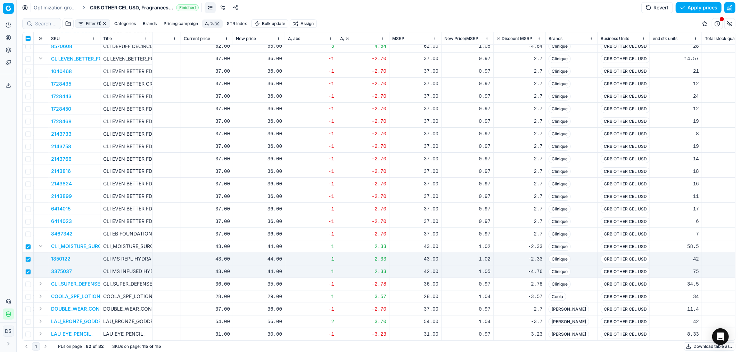
click at [275, 255] on div "44.00" at bounding box center [259, 258] width 46 height 7
click at [276, 243] on div "44.00" at bounding box center [259, 246] width 46 height 7
drag, startPoint x: 287, startPoint y: 304, endPoint x: 151, endPoint y: 312, distance: 136.8
click at [151, 312] on body "Pricing platform Analytics Pricing Product portfolio Templates Export service 2…" at bounding box center [370, 176] width 741 height 352
click at [265, 301] on input "44.00" at bounding box center [284, 301] width 50 height 11
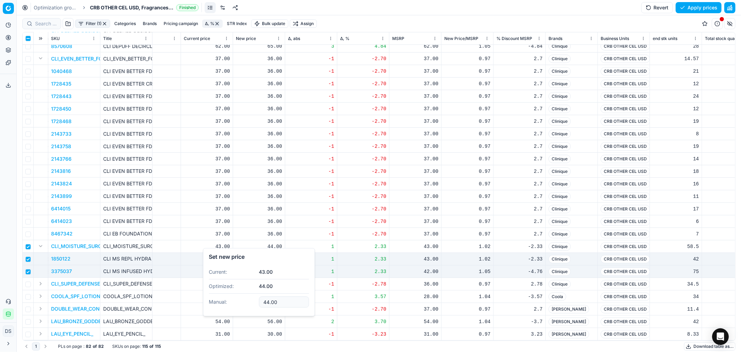
click at [269, 243] on div "44.00" at bounding box center [259, 246] width 46 height 7
click at [53, 6] on link "Optimization groups" at bounding box center [56, 7] width 44 height 7
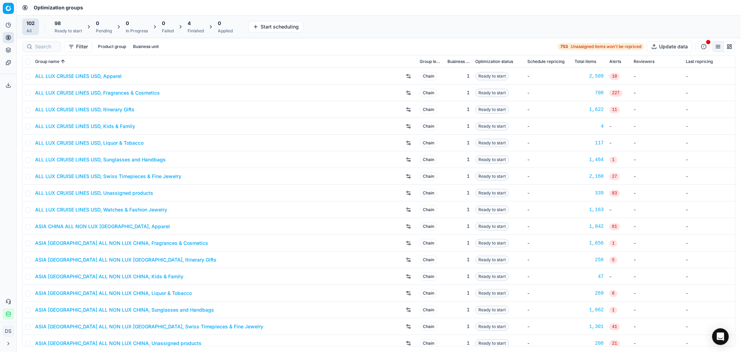
click at [199, 26] on div "4" at bounding box center [196, 23] width 16 height 7
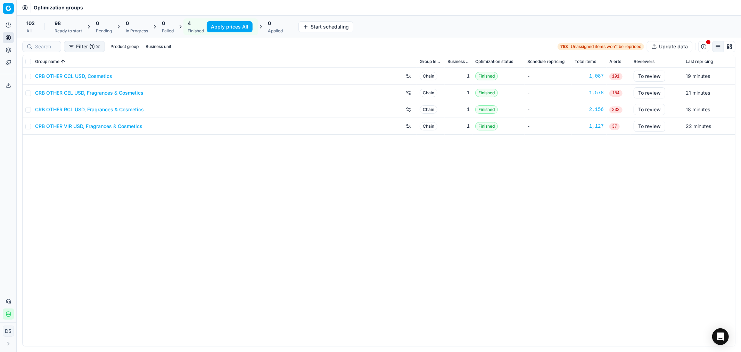
click at [68, 76] on link "CRB OTHER CCL USD, Cosmetics" at bounding box center [73, 76] width 77 height 7
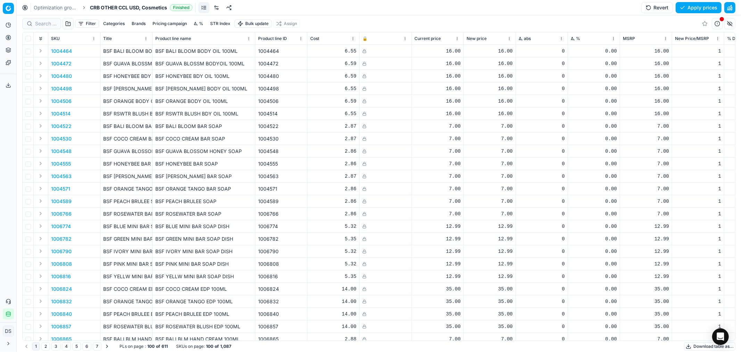
click at [203, 26] on button "Δ, %" at bounding box center [198, 23] width 15 height 8
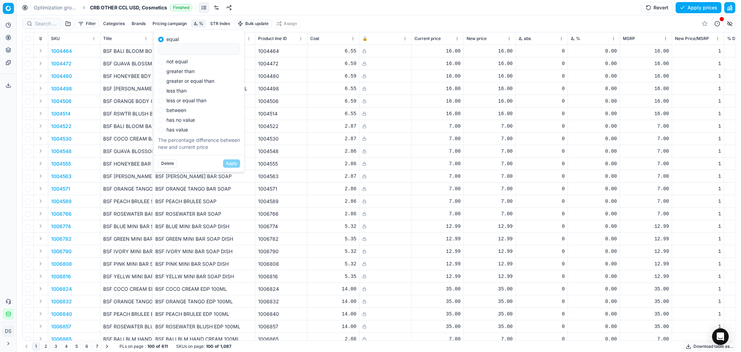
click at [184, 59] on label "not equal" at bounding box center [176, 61] width 21 height 5
click at [164, 59] on input "not equal" at bounding box center [161, 62] width 6 height 6
radio input "true"
type input "0"
click at [235, 164] on button "Apply" at bounding box center [231, 163] width 17 height 8
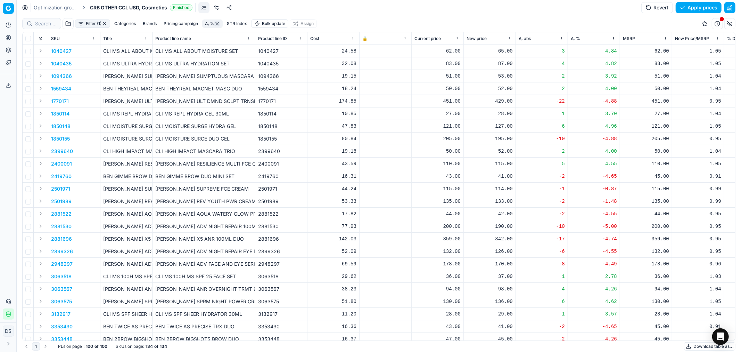
click at [584, 39] on div "Δ, %" at bounding box center [594, 38] width 46 height 7
click at [576, 34] on th "Δ, %" at bounding box center [594, 38] width 52 height 13
click at [575, 37] on span "Δ, %" at bounding box center [575, 39] width 9 height 6
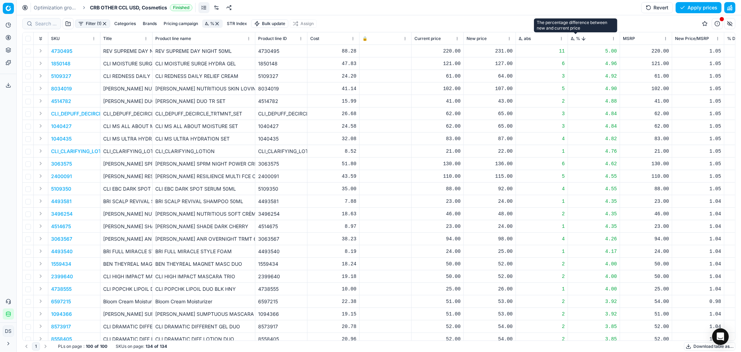
click at [578, 38] on span "Δ, %" at bounding box center [575, 39] width 9 height 6
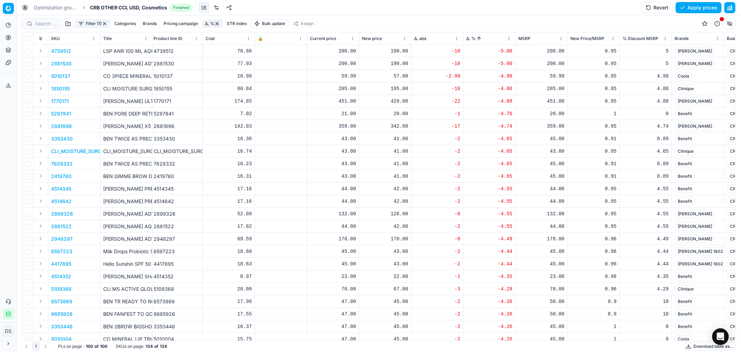
scroll to position [0, 189]
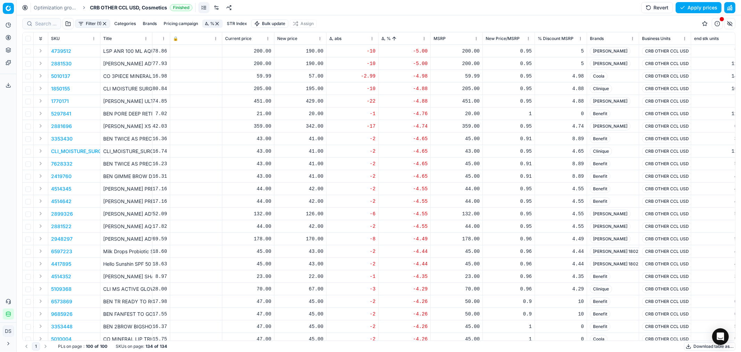
click at [558, 35] on div "% Discount MSRP" at bounding box center [561, 38] width 46 height 7
click at [558, 38] on span "% Discount MSRP" at bounding box center [556, 39] width 36 height 6
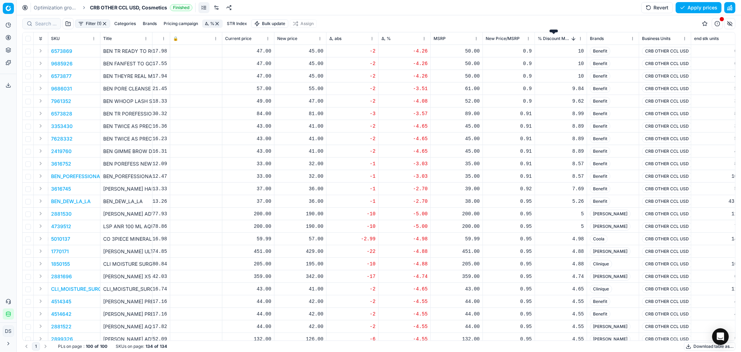
click at [559, 38] on span "% Discount MSRP" at bounding box center [554, 39] width 32 height 6
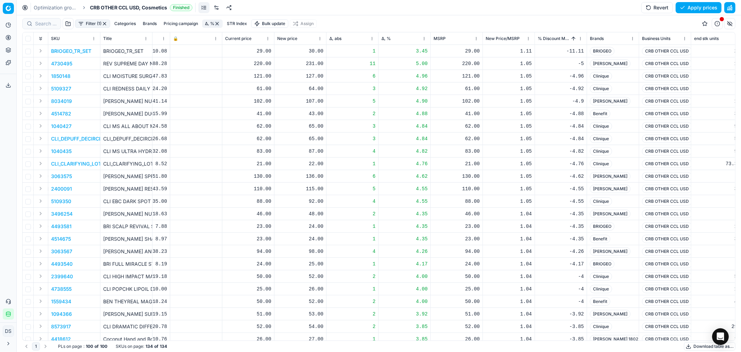
click at [43, 50] on button "Expand" at bounding box center [40, 51] width 8 height 8
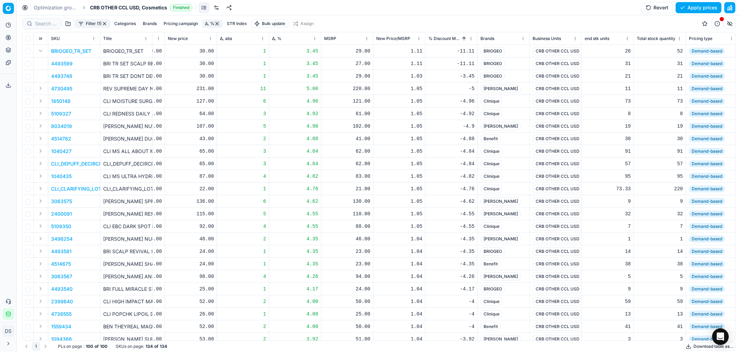
scroll to position [0, 296]
drag, startPoint x: 364, startPoint y: 76, endPoint x: 370, endPoint y: 74, distance: 6.4
click at [370, 74] on div "29.00" at bounding box center [350, 76] width 46 height 7
drag, startPoint x: 359, startPoint y: 65, endPoint x: 367, endPoint y: 64, distance: 8.0
click at [367, 64] on div "27.00" at bounding box center [350, 63] width 46 height 7
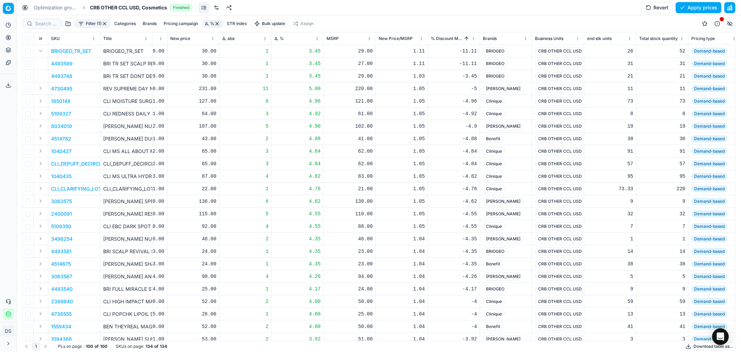
click at [437, 62] on div "-11.11" at bounding box center [454, 63] width 46 height 7
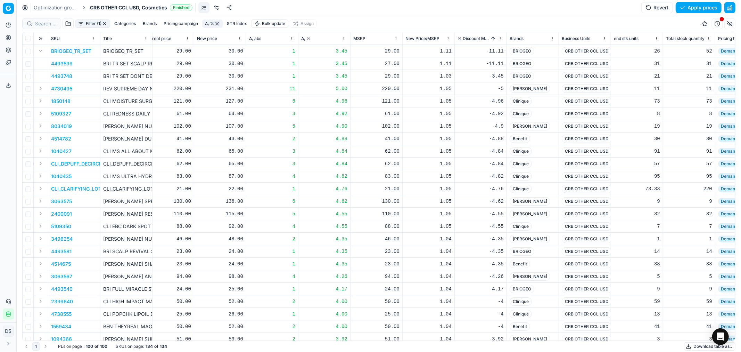
scroll to position [0, 262]
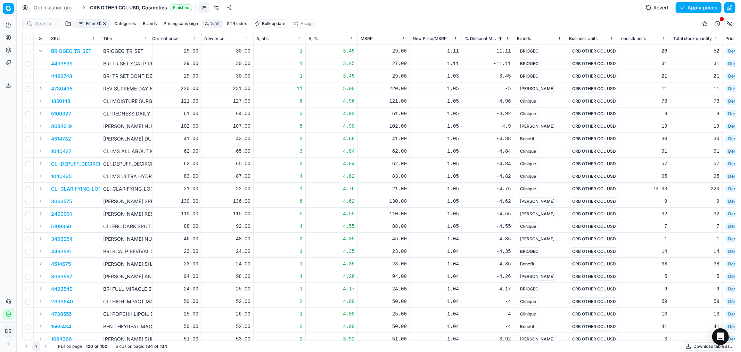
click at [189, 51] on div "29.00" at bounding box center [175, 51] width 46 height 7
click at [233, 49] on div "30.00" at bounding box center [227, 51] width 46 height 7
click at [245, 51] on div "30.00" at bounding box center [227, 51] width 46 height 7
click at [246, 65] on div "30.00" at bounding box center [227, 63] width 46 height 7
drag, startPoint x: 252, startPoint y: 125, endPoint x: 184, endPoint y: 123, distance: 67.8
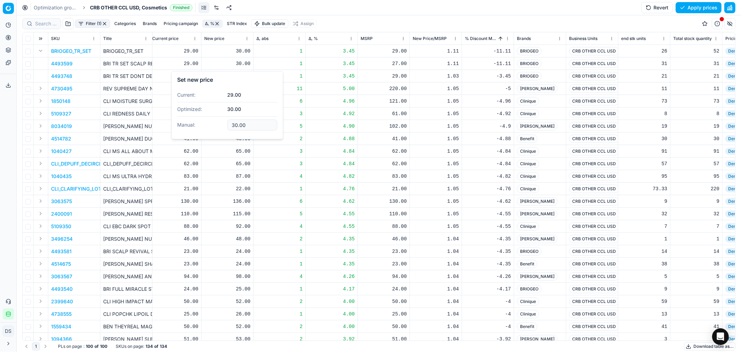
click at [180, 126] on dl "Current: 29.00 Optimized: 30.00 Manual: 30.00" at bounding box center [227, 110] width 100 height 45
type input "28.00"
click at [245, 75] on div "30.00" at bounding box center [227, 76] width 46 height 7
click at [224, 56] on div "28.00" at bounding box center [227, 51] width 46 height 12
click at [233, 50] on div "28.00" at bounding box center [227, 51] width 46 height 7
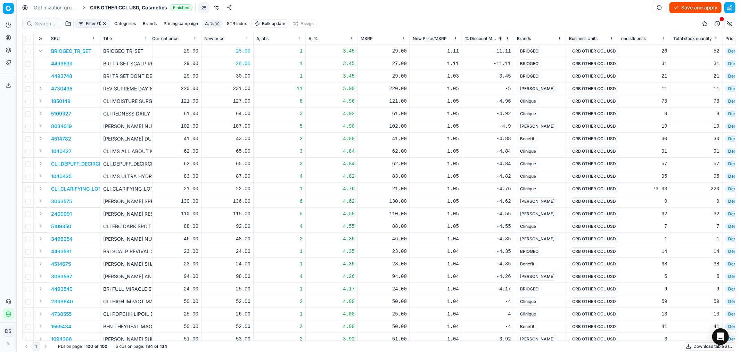
click at [233, 51] on div "28.00" at bounding box center [227, 51] width 46 height 7
drag, startPoint x: 252, startPoint y: 113, endPoint x: 169, endPoint y: 108, distance: 82.5
click at [169, 108] on body "Pricing platform Analytics Pricing Product portfolio Templates Export service 2…" at bounding box center [370, 176] width 741 height 352
type input "28.00"
click at [240, 50] on div "28.00" at bounding box center [227, 51] width 46 height 7
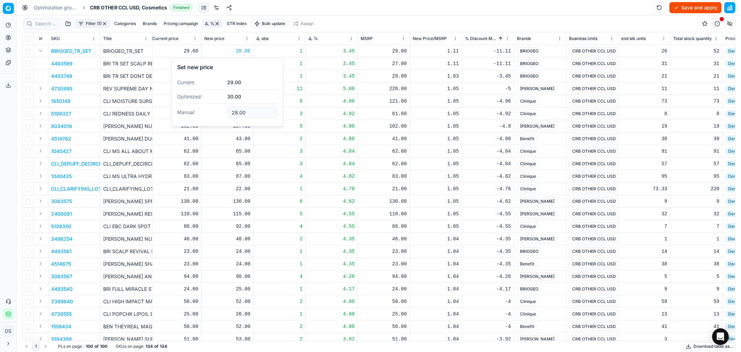
drag, startPoint x: 251, startPoint y: 113, endPoint x: 168, endPoint y: 107, distance: 82.9
click at [166, 112] on body "Pricing platform Analytics Pricing Product portfolio Templates Export service 2…" at bounding box center [370, 176] width 741 height 352
click at [251, 115] on input "28.00" at bounding box center [252, 112] width 50 height 11
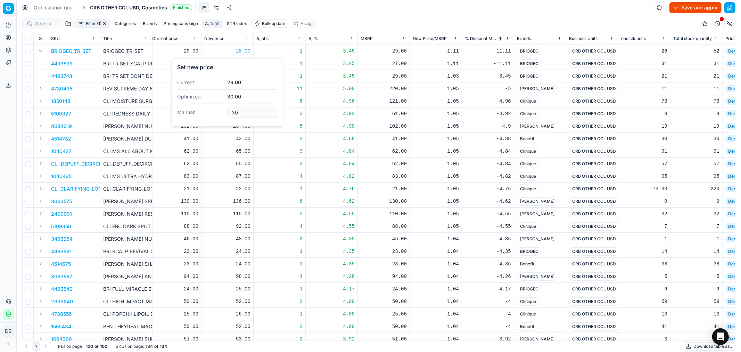
type input "30.00"
click at [42, 163] on button "Expand" at bounding box center [40, 163] width 8 height 8
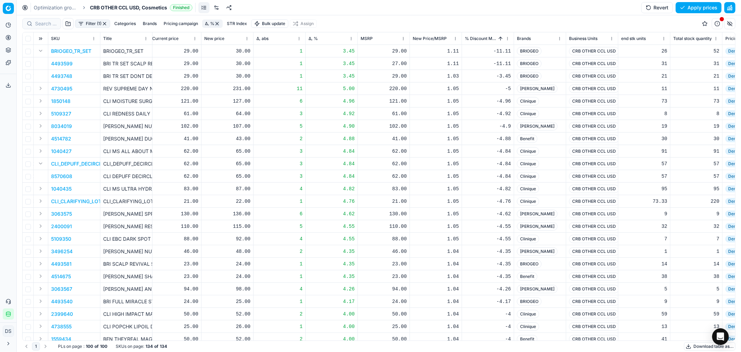
click at [43, 167] on button "Expand" at bounding box center [40, 163] width 8 height 8
click at [44, 167] on td at bounding box center [41, 163] width 15 height 13
click at [41, 190] on button "Expand" at bounding box center [40, 188] width 8 height 8
click at [41, 189] on button "Expand" at bounding box center [40, 188] width 8 height 8
click at [241, 50] on div "30.00" at bounding box center [227, 51] width 46 height 7
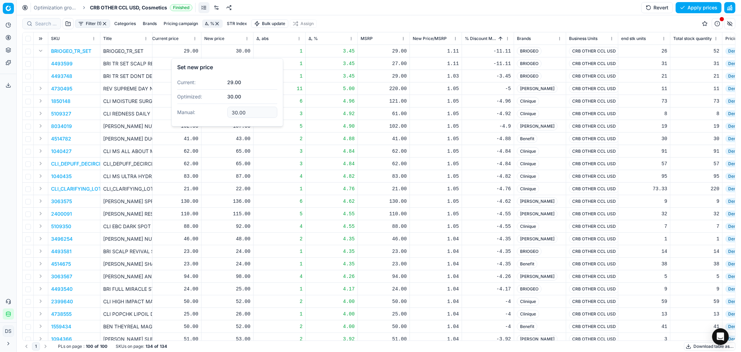
drag, startPoint x: 248, startPoint y: 115, endPoint x: 194, endPoint y: 108, distance: 55.3
click at [194, 108] on dl "Current: 29.00 Optimized: 30.00 Manual: 30.00" at bounding box center [227, 97] width 100 height 45
type input "28.00"
click at [690, 8] on button "Save and apply" at bounding box center [696, 7] width 52 height 11
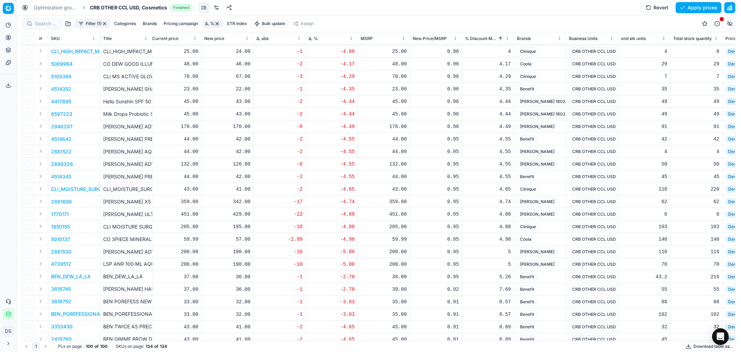
scroll to position [986, 262]
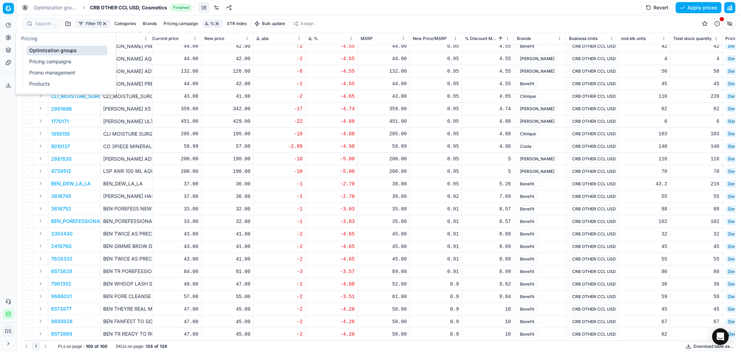
click at [7, 39] on circle at bounding box center [8, 37] width 5 height 5
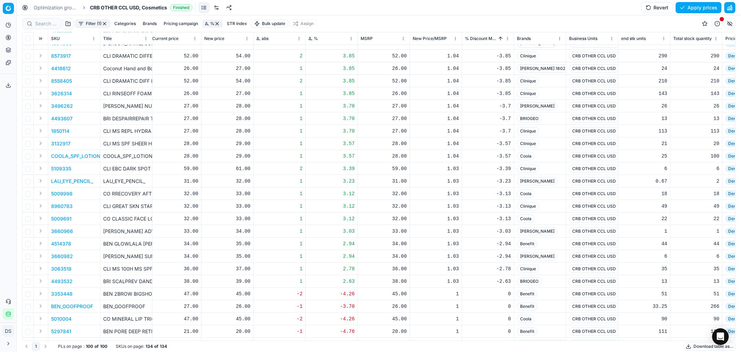
scroll to position [137, 262]
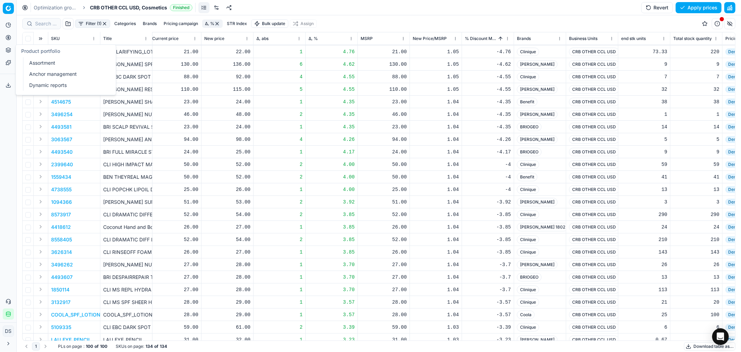
click at [49, 87] on link "Dynamic reports" at bounding box center [66, 85] width 81 height 10
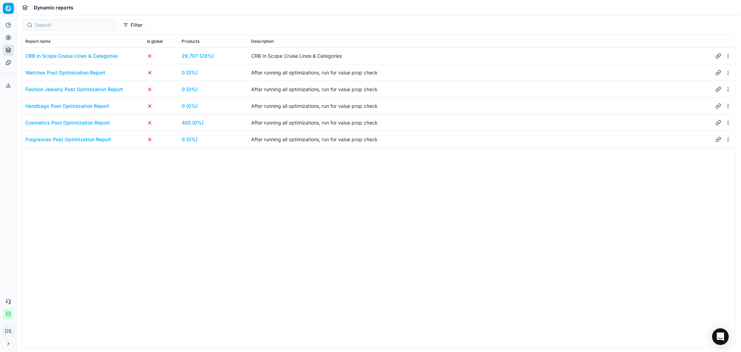
click at [727, 123] on html "Pricing platform Analytics Pricing Product portfolio Templates Export service 2…" at bounding box center [370, 176] width 741 height 352
click at [393, 195] on html "Pricing platform Analytics Pricing Product portfolio Templates Export service 2…" at bounding box center [370, 176] width 741 height 352
click at [731, 74] on html "Pricing platform Analytics Pricing Product portfolio Templates Export service 2…" at bounding box center [370, 176] width 741 height 352
click at [703, 106] on div "Edit" at bounding box center [699, 107] width 61 height 11
click at [617, 176] on div "Update report Report name Watches Post Optimization Report Description After ru…" at bounding box center [370, 176] width 741 height 352
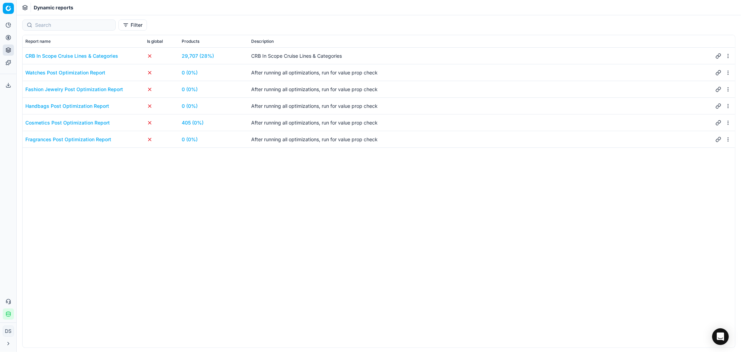
click at [349, 282] on div "CRB In Scope Cruise Lines & Categories 29,707 (28%) CRB In Scope Cruise Lines &…" at bounding box center [379, 198] width 713 height 300
drag, startPoint x: 361, startPoint y: 253, endPoint x: 259, endPoint y: 227, distance: 105.3
click at [259, 227] on div "CRB In Scope Cruise Lines & Categories 29,707 (28%) CRB In Scope Cruise Lines &…" at bounding box center [379, 198] width 713 height 300
click at [562, 218] on div "CRB In Scope Cruise Lines & Categories 29,707 (28%) CRB In Scope Cruise Lines &…" at bounding box center [379, 198] width 713 height 300
click at [65, 66] on link "Assortment" at bounding box center [66, 63] width 81 height 10
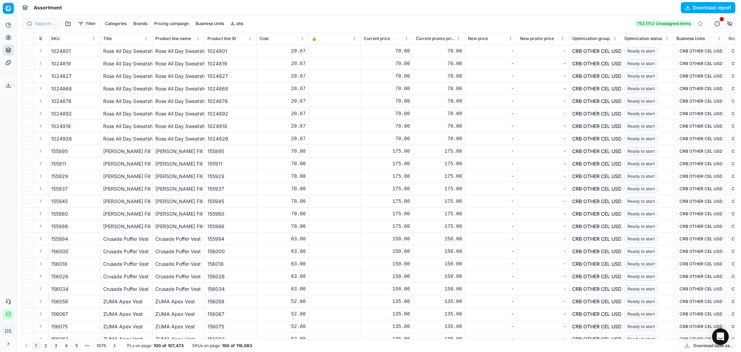
click at [116, 22] on button "Categories" at bounding box center [115, 23] width 27 height 8
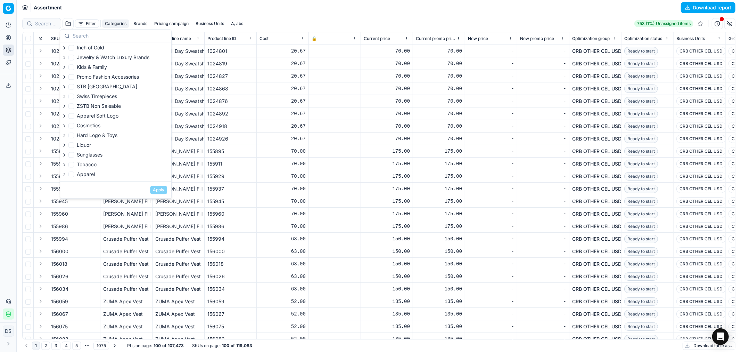
click at [130, 62] on div "Jewelry & Watch Luxury Brands" at bounding box center [105, 58] width 88 height 8
click at [131, 57] on span "Jewelry & Watch Luxury Brands" at bounding box center [113, 57] width 73 height 6
click at [74, 57] on input "Jewelry & Watch Luxury Brands" at bounding box center [71, 58] width 6 height 6
checkbox input "true"
click at [105, 88] on span "STB [GEOGRAPHIC_DATA]" at bounding box center [107, 86] width 60 height 6
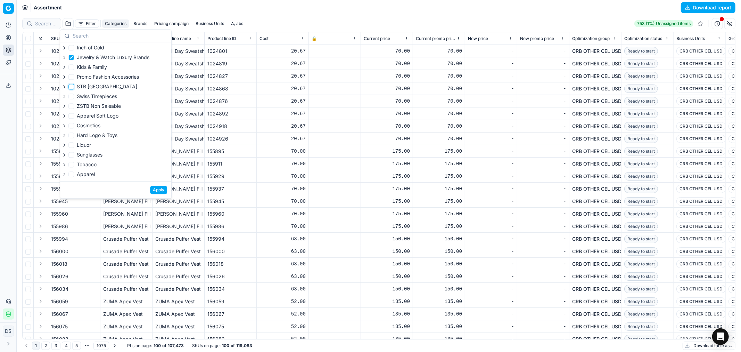
click at [74, 88] on input "STB [GEOGRAPHIC_DATA]" at bounding box center [71, 87] width 6 height 6
checkbox input "true"
checkbox input "false"
click at [589, 21] on div "Filter Categories Brands Pricing campaign Business Units Δ, abs 753 (1%) Unassi…" at bounding box center [378, 23] width 713 height 11
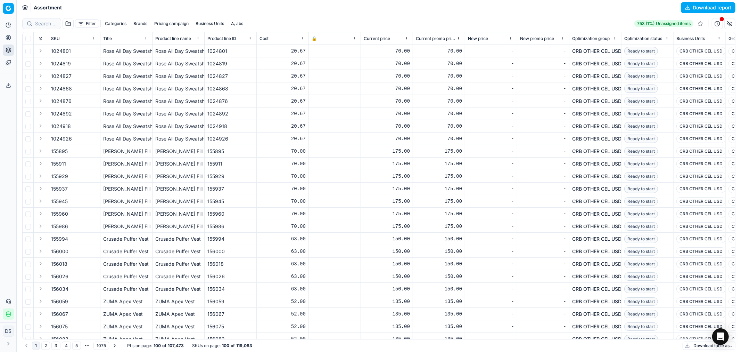
click at [119, 23] on button "Categories" at bounding box center [115, 23] width 27 height 8
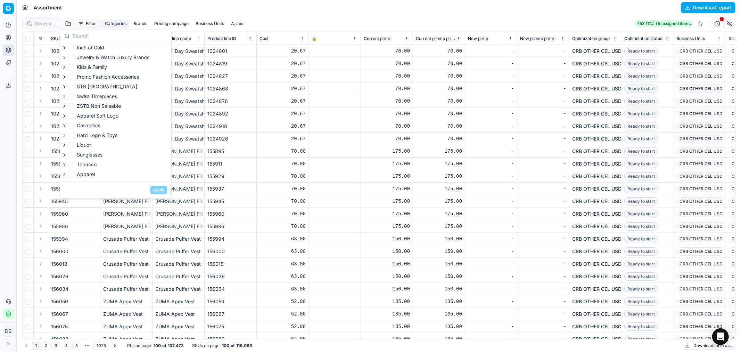
click at [109, 76] on span "Promo Fashion Accessories" at bounding box center [108, 77] width 62 height 6
click at [74, 76] on input "Promo Fashion Accessories" at bounding box center [71, 77] width 6 height 6
checkbox input "true"
click at [102, 126] on div "Cosmetics" at bounding box center [105, 126] width 88 height 8
click at [163, 186] on button "Apply" at bounding box center [158, 190] width 17 height 8
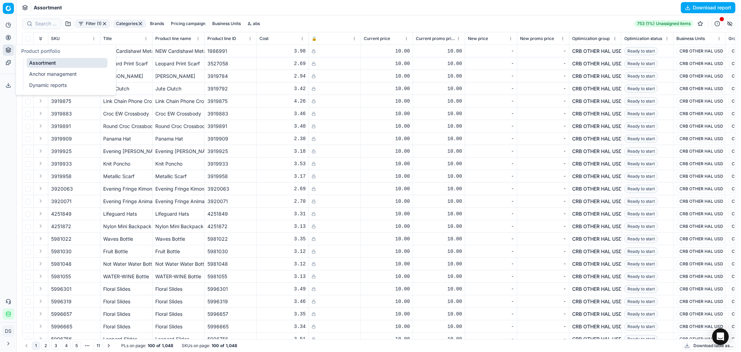
click at [70, 65] on link "Assortment" at bounding box center [66, 63] width 81 height 10
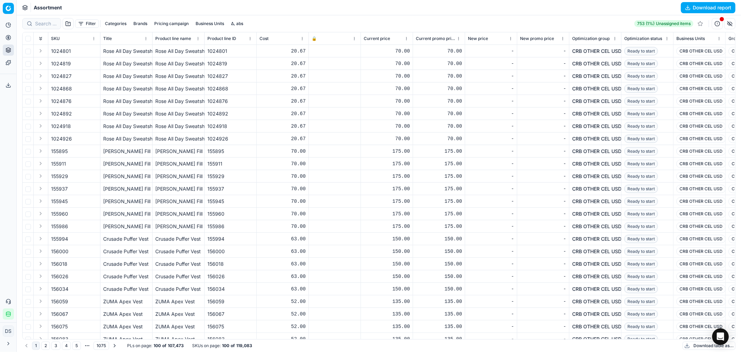
click at [94, 25] on button "Filter" at bounding box center [87, 23] width 24 height 8
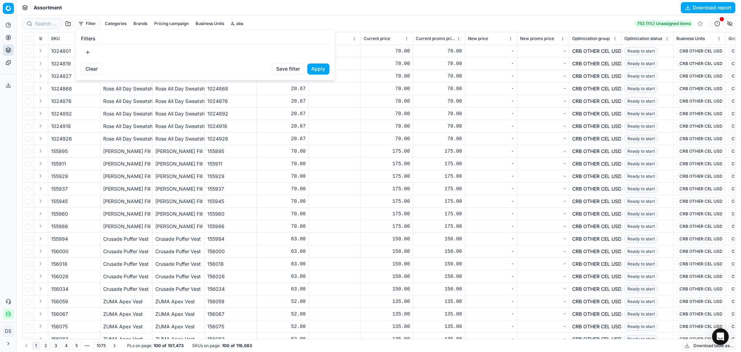
click at [11, 39] on html "Pricing platform Analytics Pricing Product portfolio Templates Export service 2…" at bounding box center [370, 176] width 741 height 352
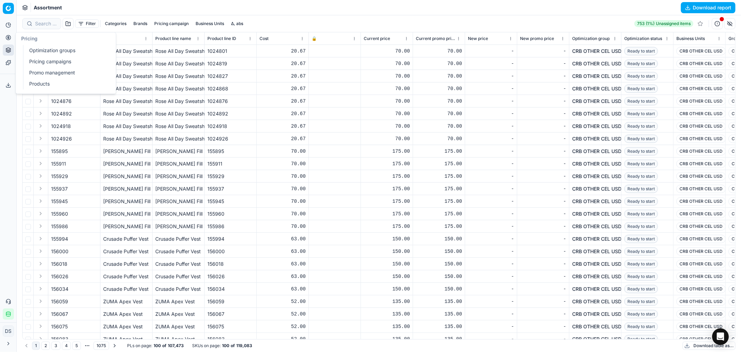
click at [11, 39] on icon at bounding box center [9, 38] width 6 height 6
click at [40, 88] on link "Dynamic reports" at bounding box center [66, 85] width 81 height 10
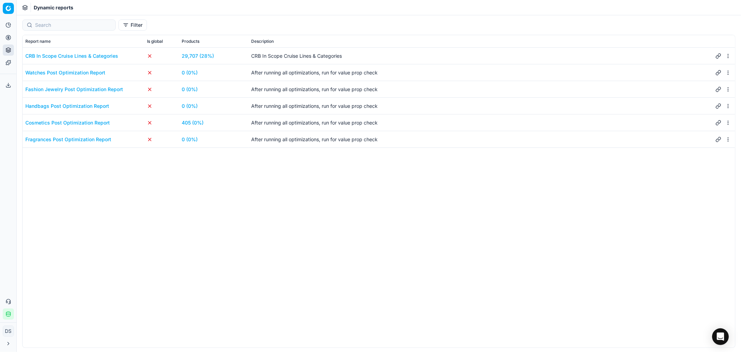
click at [68, 123] on div "Cosmetics Post Optimization Report" at bounding box center [67, 122] width 84 height 7
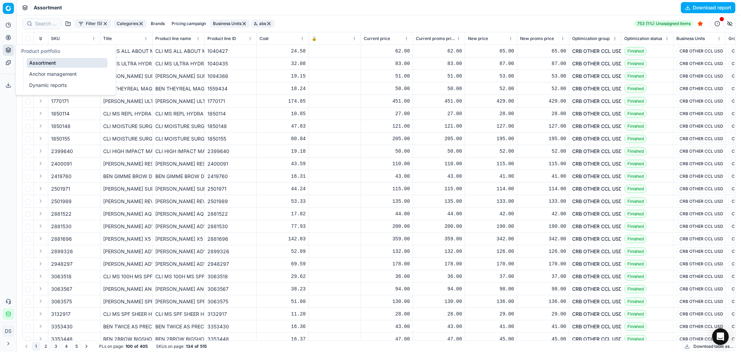
click at [66, 62] on link "Assortment" at bounding box center [66, 63] width 81 height 10
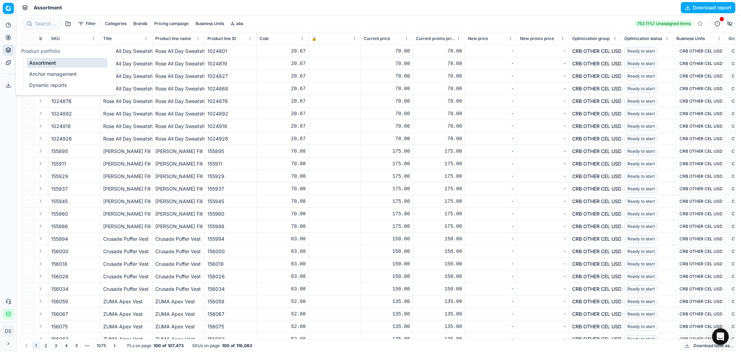
click at [42, 85] on link "Dynamic reports" at bounding box center [66, 85] width 81 height 10
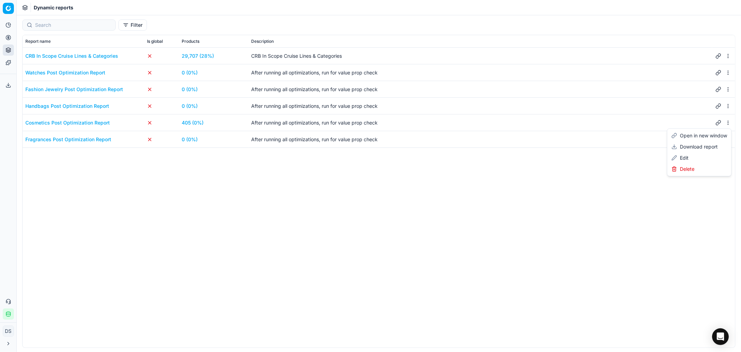
click at [727, 121] on html "Pricing platform Analytics Pricing Product portfolio Templates Export service 2…" at bounding box center [370, 176] width 741 height 352
click at [692, 159] on div "Edit" at bounding box center [699, 157] width 61 height 11
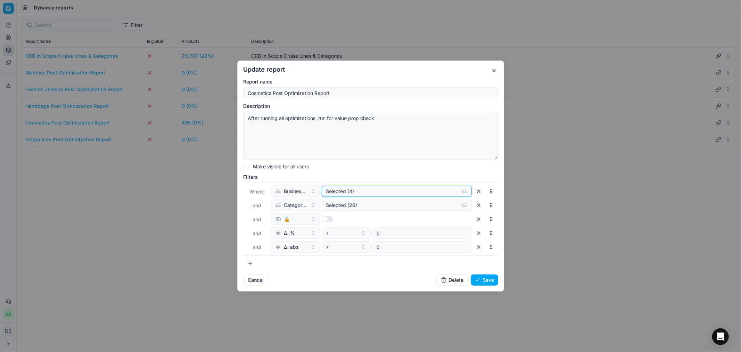
click at [341, 191] on div "Selected (4)" at bounding box center [391, 191] width 130 height 7
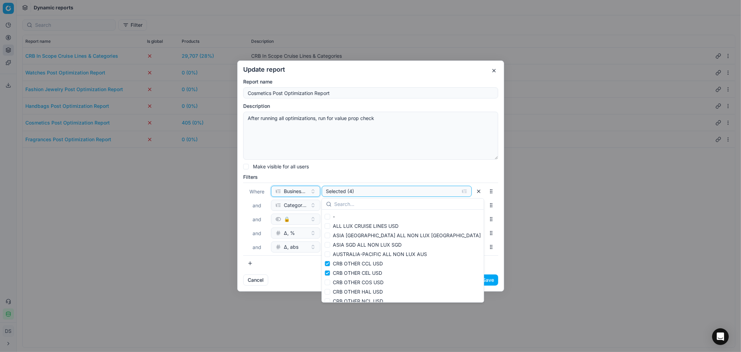
click at [303, 192] on span "Business Units" at bounding box center [296, 191] width 24 height 7
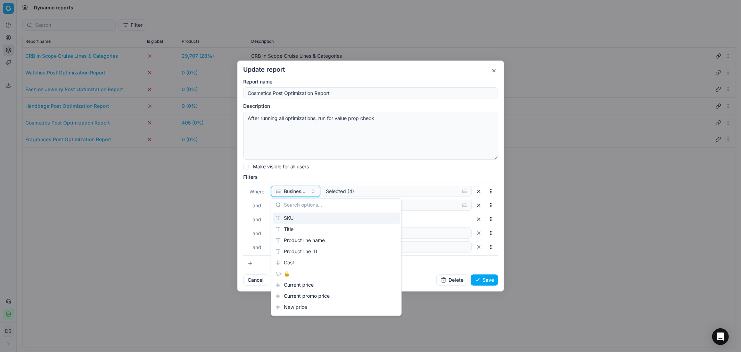
click at [303, 192] on span "Business Units" at bounding box center [296, 191] width 24 height 7
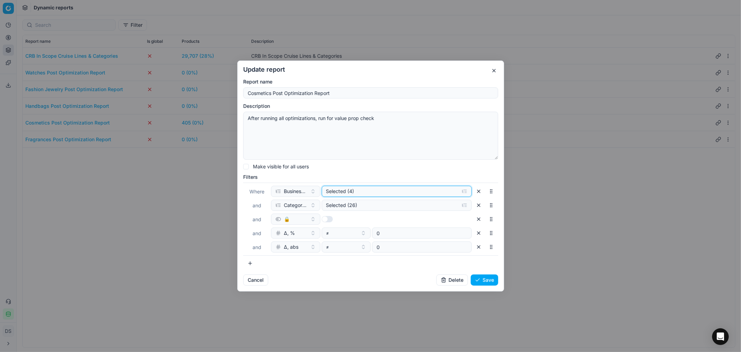
click at [364, 192] on div "Selected (4)" at bounding box center [391, 191] width 130 height 7
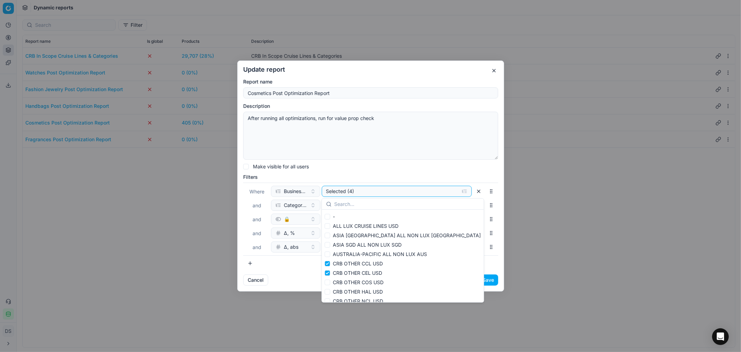
scroll to position [39, 0]
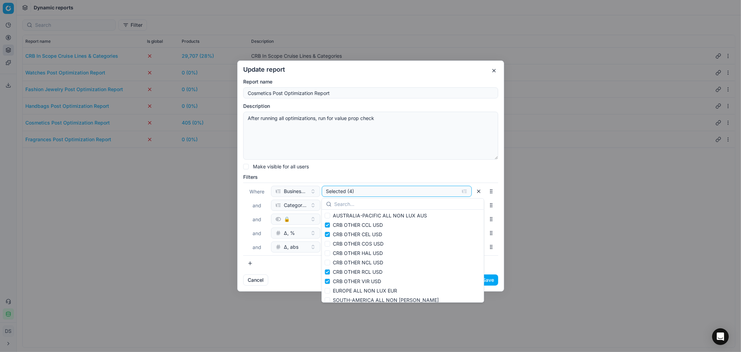
click at [254, 218] on span "and" at bounding box center [257, 219] width 9 height 6
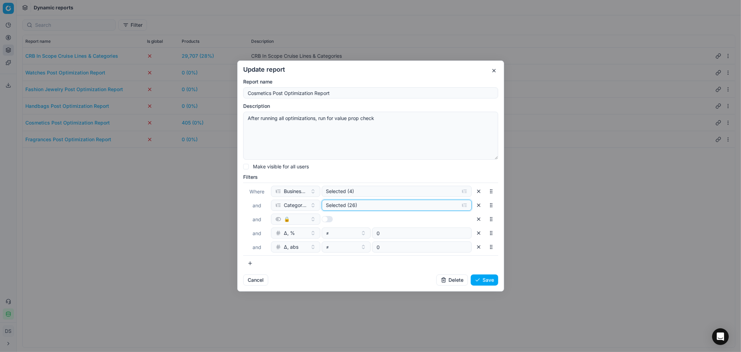
click at [325, 209] on button "Selected (26)" at bounding box center [396, 204] width 150 height 11
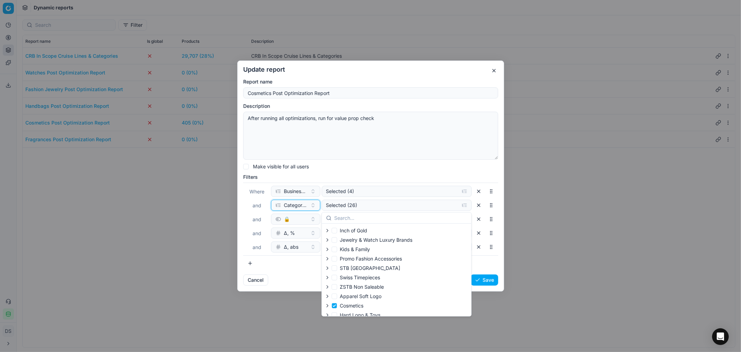
click at [308, 207] on button "Categories" at bounding box center [295, 204] width 49 height 11
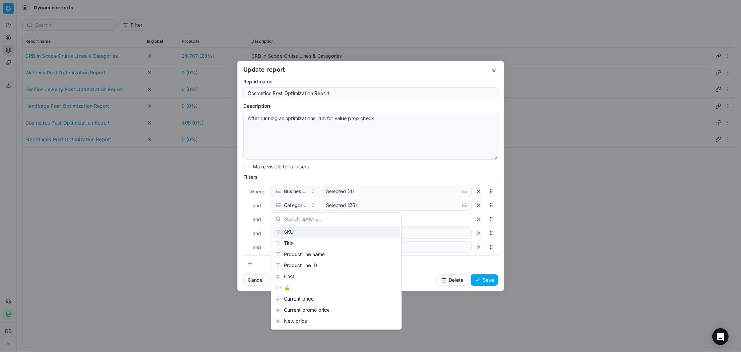
click at [251, 227] on div "Where Business Units Selected (4) and Categories Selected (26) and 🔒 and Δ, % ≠…" at bounding box center [370, 218] width 255 height 73
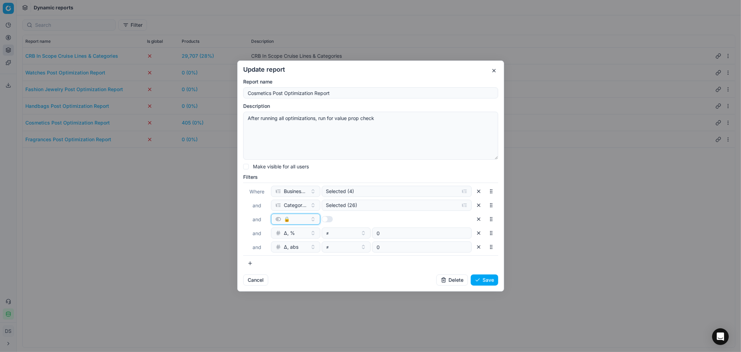
click at [296, 218] on div "🔒" at bounding box center [292, 218] width 32 height 7
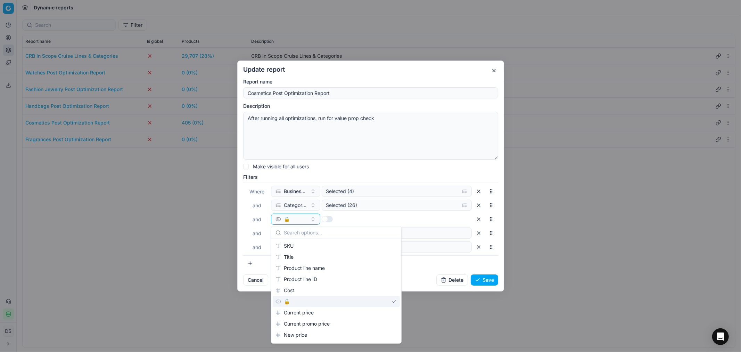
click at [298, 302] on div "🔒" at bounding box center [336, 301] width 127 height 11
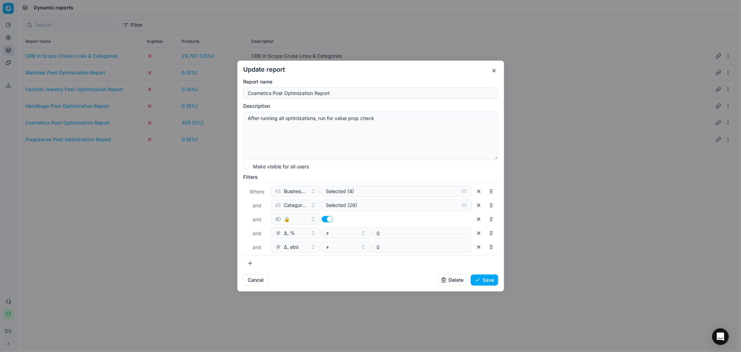
click at [327, 218] on button "button" at bounding box center [326, 219] width 11 height 6
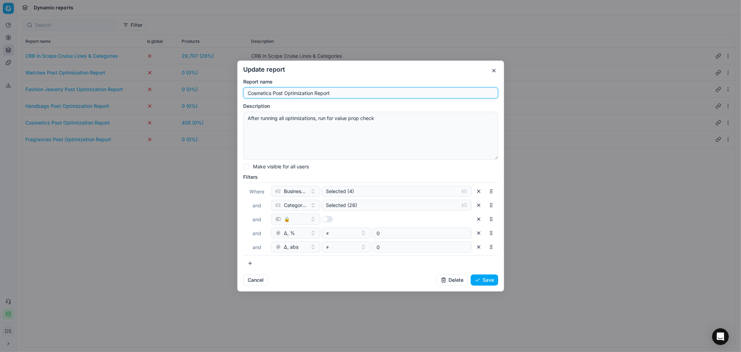
drag, startPoint x: 341, startPoint y: 91, endPoint x: 220, endPoint y: 93, distance: 121.3
click at [220, 93] on div "Update report Report name Cosmetics Post Optimization Report Description After …" at bounding box center [370, 176] width 741 height 352
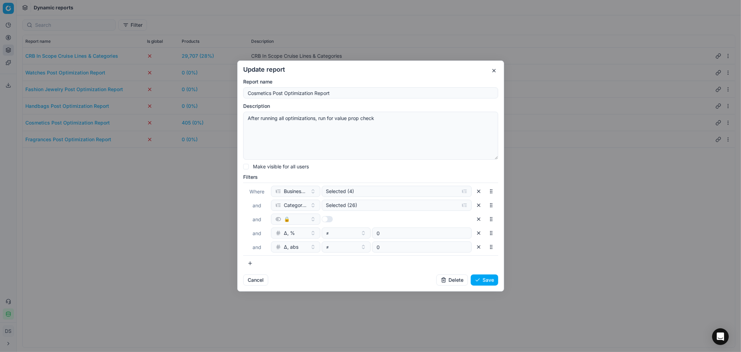
click at [411, 120] on textarea "After running all optimizations, run for value prop check" at bounding box center [370, 136] width 255 height 48
click at [492, 71] on button "button" at bounding box center [494, 70] width 8 height 8
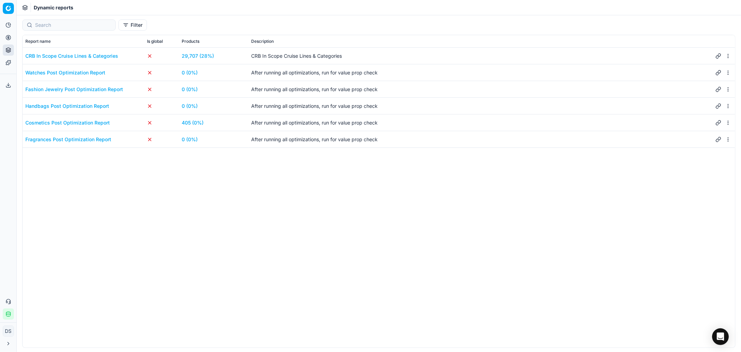
click at [730, 123] on html "Pricing platform Analytics Pricing Product portfolio Templates Export service 2…" at bounding box center [370, 176] width 741 height 352
click at [686, 158] on div "Edit" at bounding box center [699, 157] width 61 height 11
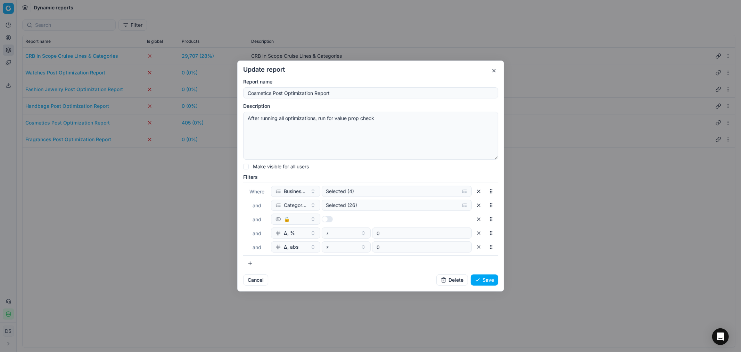
drag, startPoint x: 669, startPoint y: 178, endPoint x: 739, endPoint y: 133, distance: 83.5
click at [669, 178] on div "Update report Report name Cosmetics Post Optimization Report Description After …" at bounding box center [370, 176] width 741 height 352
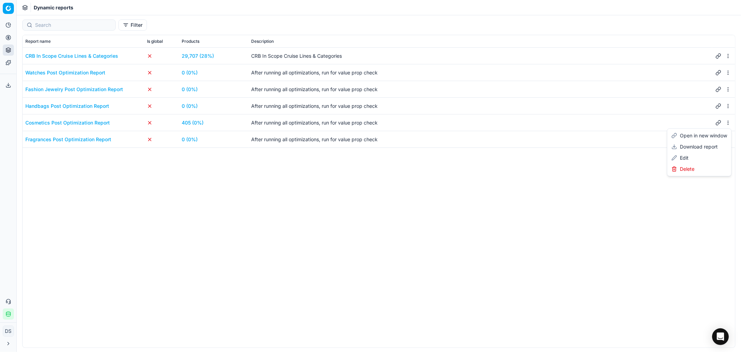
click at [727, 125] on html "Pricing platform Analytics Pricing Product portfolio Templates Export service 2…" at bounding box center [370, 176] width 741 height 352
click at [577, 207] on html "Pricing platform Analytics Pricing Product portfolio Templates Export service 2…" at bounding box center [370, 176] width 741 height 352
click at [194, 123] on link "405 (0%)" at bounding box center [193, 122] width 22 height 7
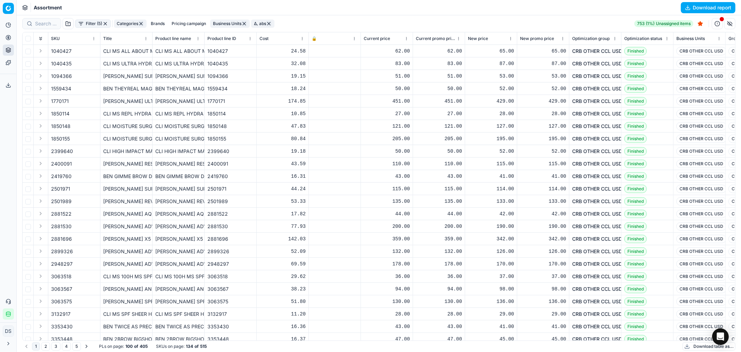
click at [706, 11] on button "Download report" at bounding box center [708, 7] width 55 height 11
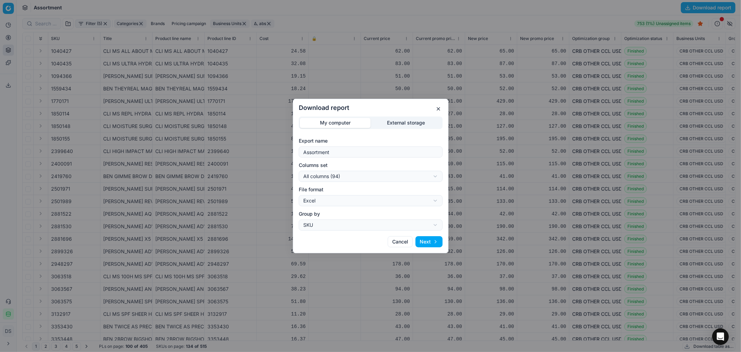
click at [433, 240] on button "Next" at bounding box center [429, 241] width 27 height 11
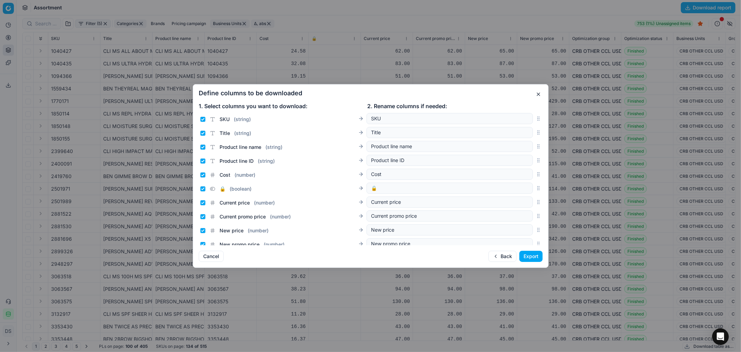
click at [539, 254] on button "Export" at bounding box center [530, 256] width 23 height 11
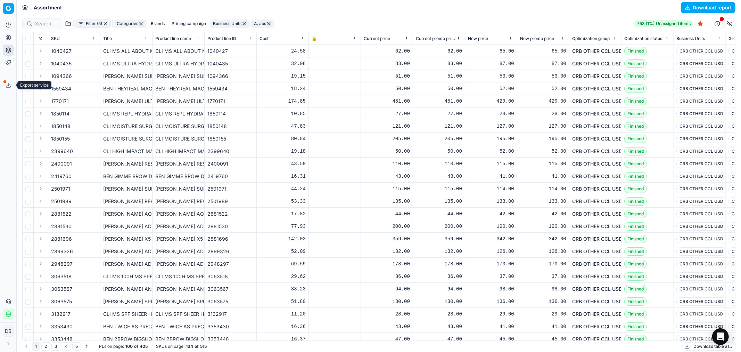
click at [8, 84] on icon at bounding box center [9, 85] width 6 height 6
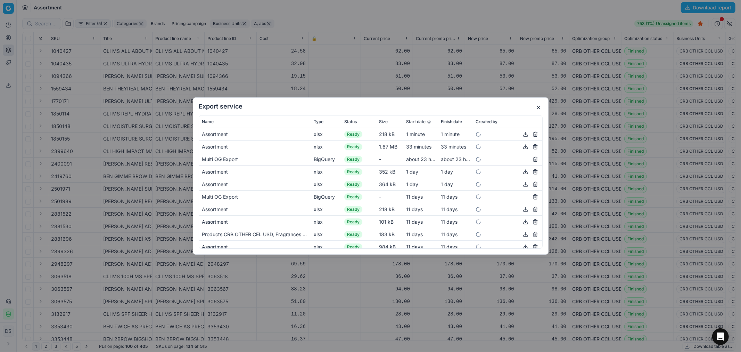
click at [522, 134] on button "button" at bounding box center [526, 134] width 8 height 8
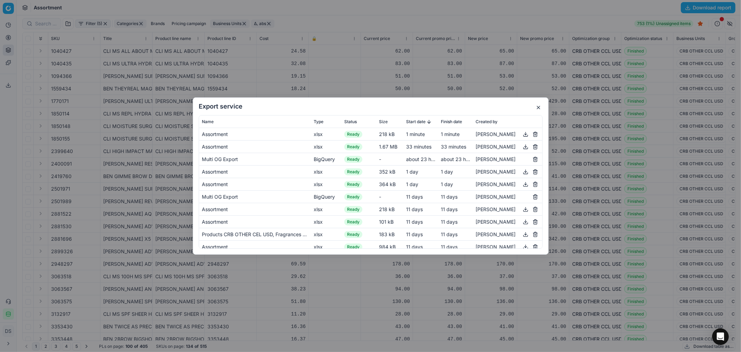
click at [538, 109] on button "button" at bounding box center [538, 107] width 8 height 8
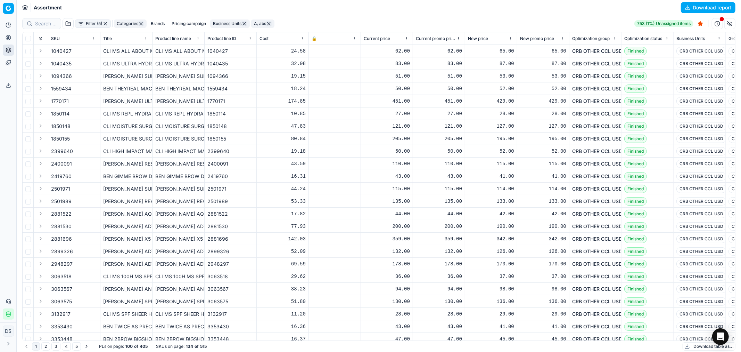
click at [8, 37] on icon at bounding box center [8, 37] width 0 height 3
click at [12, 39] on button "Pricing" at bounding box center [8, 37] width 11 height 11
click at [8, 36] on icon at bounding box center [9, 38] width 6 height 6
click at [4, 53] on button "Product portfolio" at bounding box center [8, 49] width 11 height 11
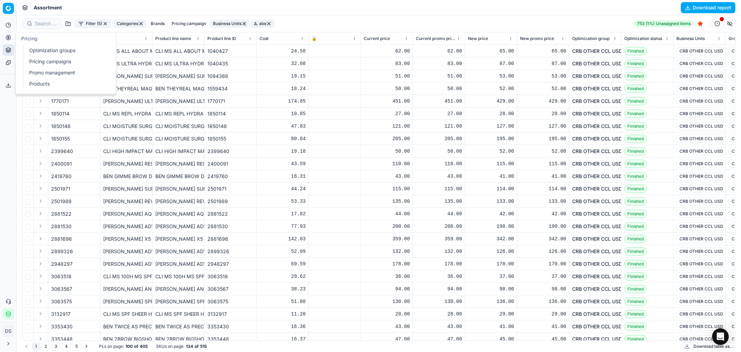
click at [8, 39] on icon at bounding box center [9, 38] width 6 height 6
drag, startPoint x: 8, startPoint y: 35, endPoint x: 20, endPoint y: 39, distance: 12.5
click at [8, 35] on circle at bounding box center [8, 37] width 5 height 5
click at [6, 34] on button "Pricing" at bounding box center [8, 37] width 11 height 11
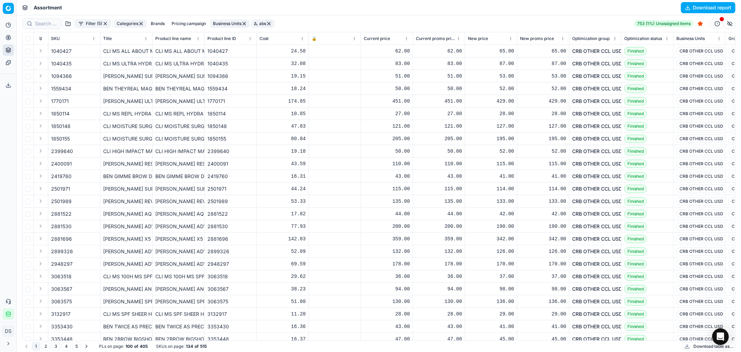
click at [16, 37] on button "Toggle Sidebar" at bounding box center [17, 176] width 6 height 352
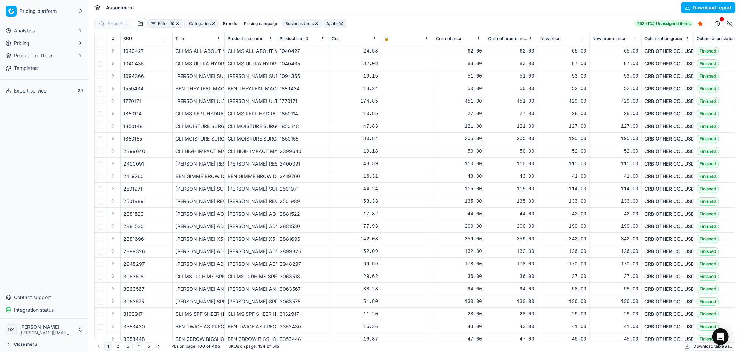
click at [5, 36] on button "Analytics" at bounding box center [44, 30] width 83 height 11
click at [60, 70] on button "Pricing" at bounding box center [44, 65] width 83 height 11
click at [47, 74] on link "Optimization groups" at bounding box center [44, 77] width 66 height 10
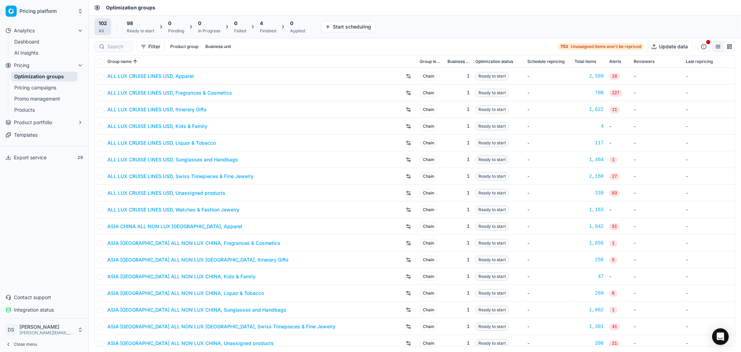
click at [266, 27] on div "4 Finished" at bounding box center [268, 27] width 16 height 14
click at [301, 28] on div "Applied" at bounding box center [297, 31] width 15 height 6
